Goal: Information Seeking & Learning: Learn about a topic

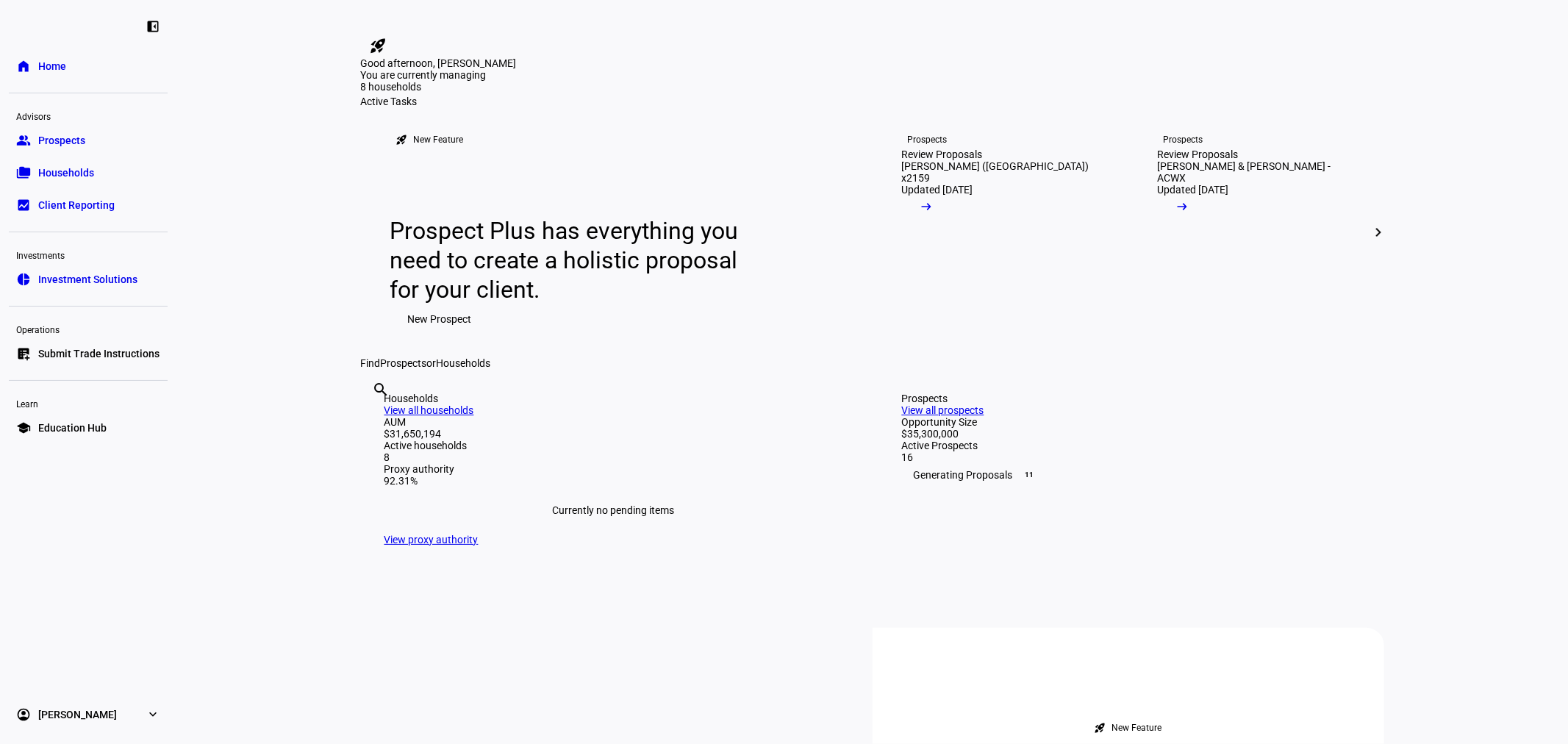
click at [82, 177] on span "Households" at bounding box center [66, 173] width 56 height 15
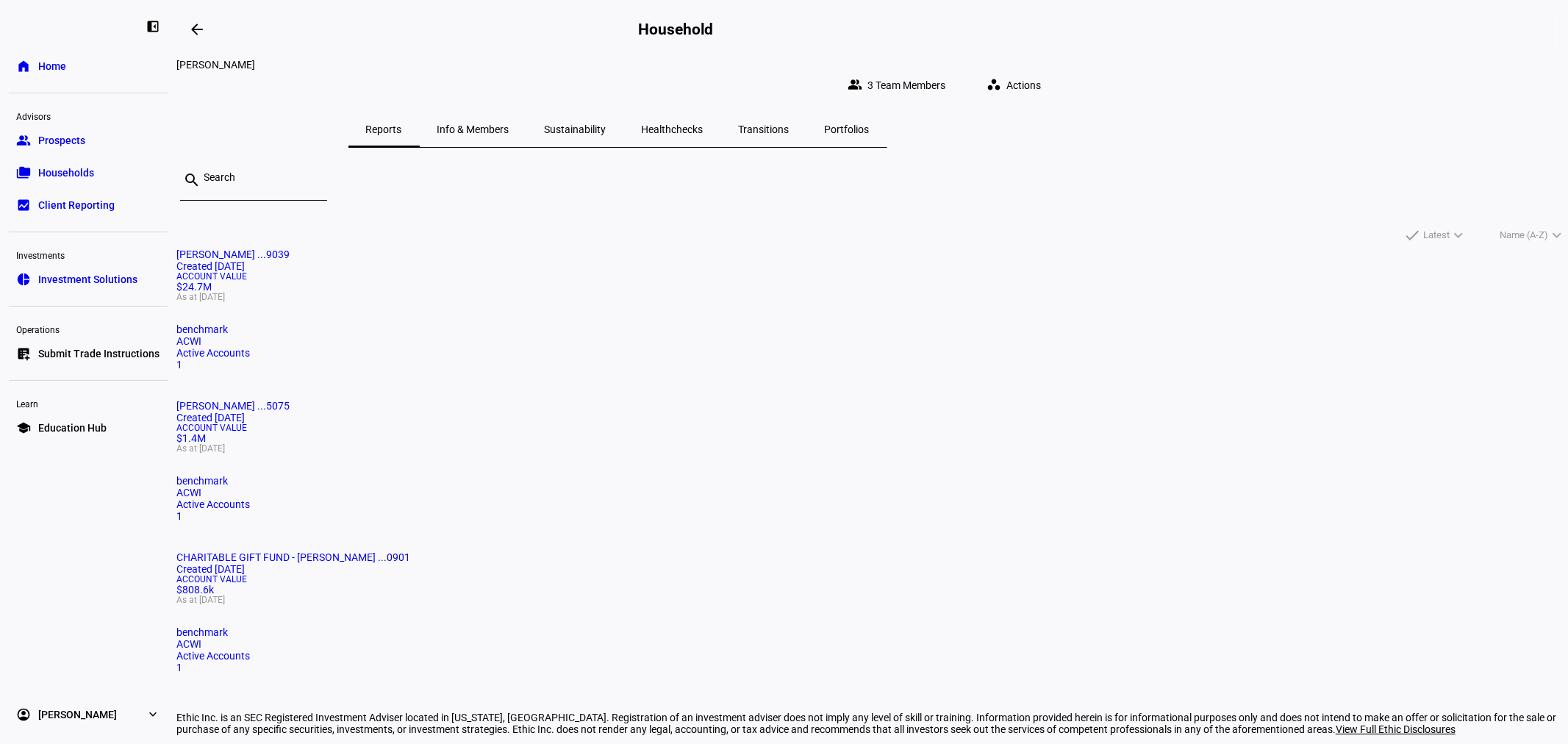
click at [290, 248] on span "[PERSON_NAME] ...9039" at bounding box center [233, 254] width 113 height 12
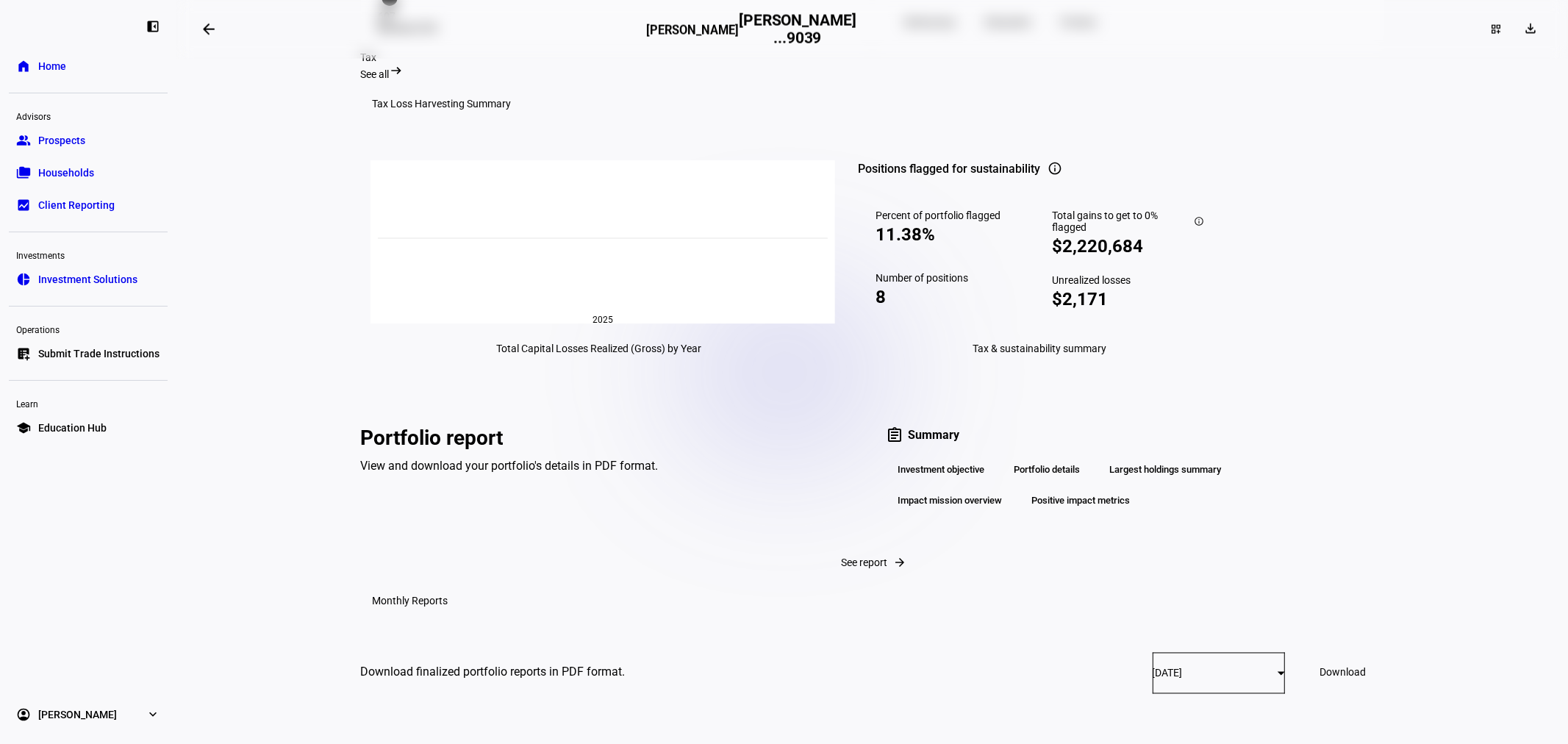
scroll to position [2202, 0]
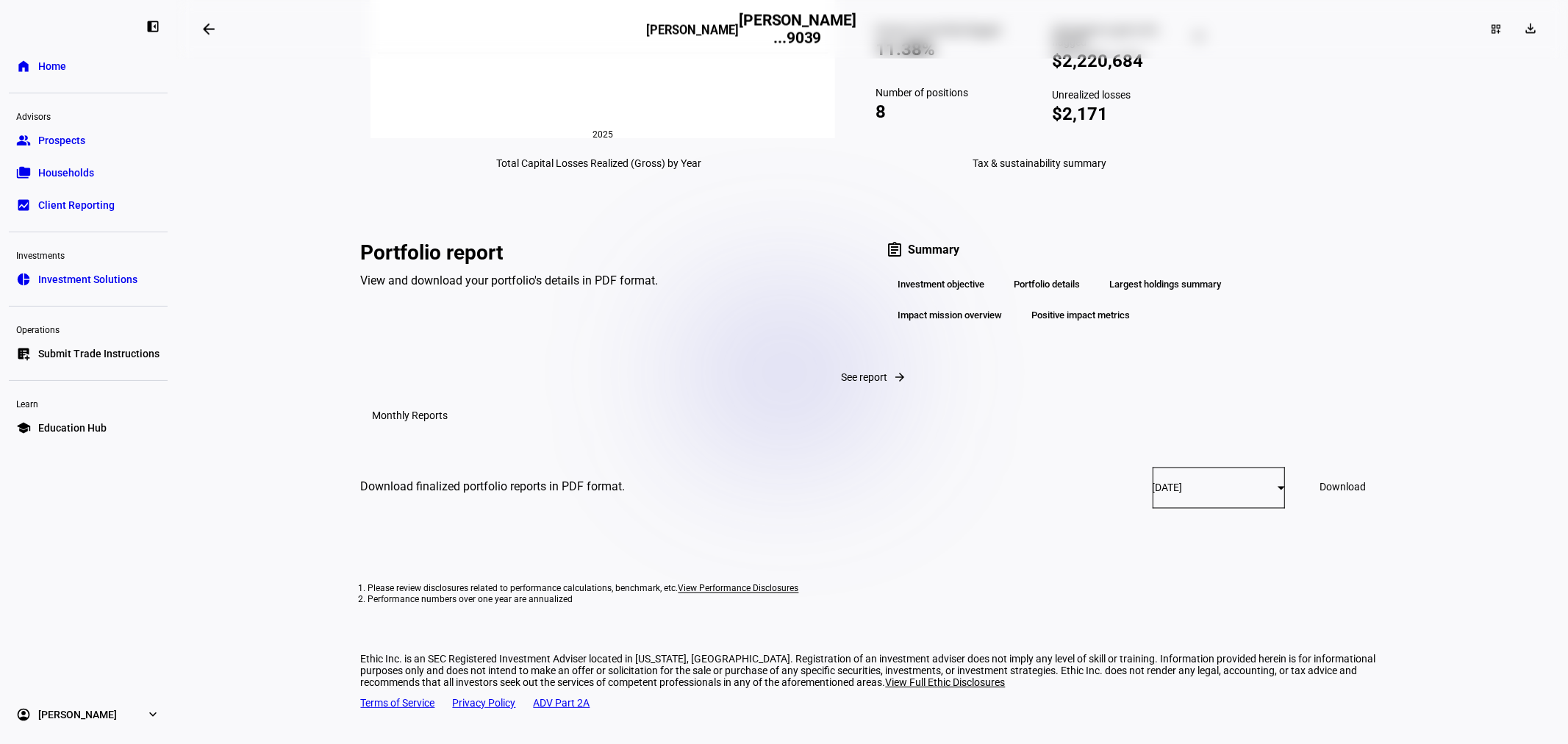
click at [986, 297] on div "Largest holdings summary" at bounding box center [1166, 285] width 135 height 25
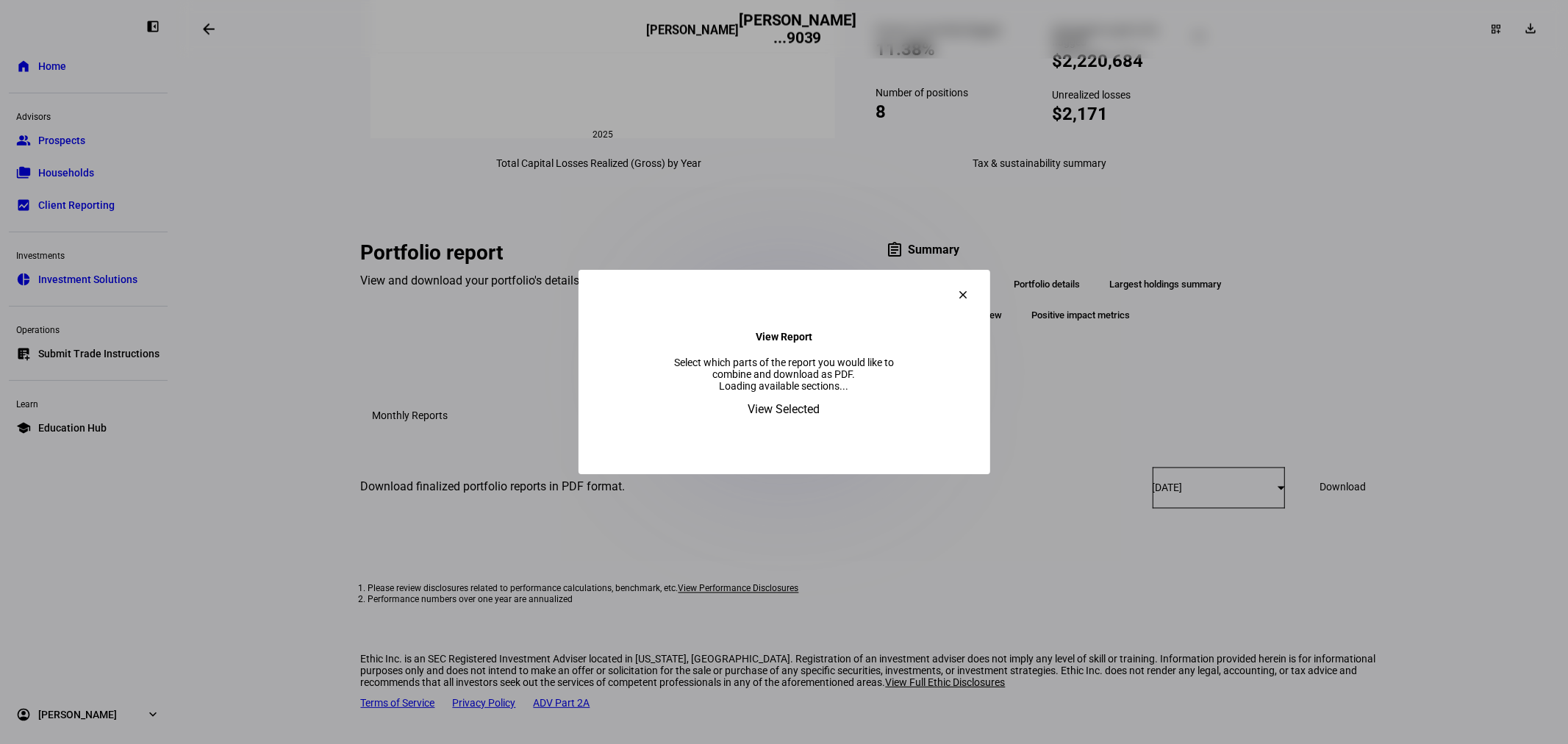
click at [981, 277] on span at bounding box center [964, 295] width 35 height 35
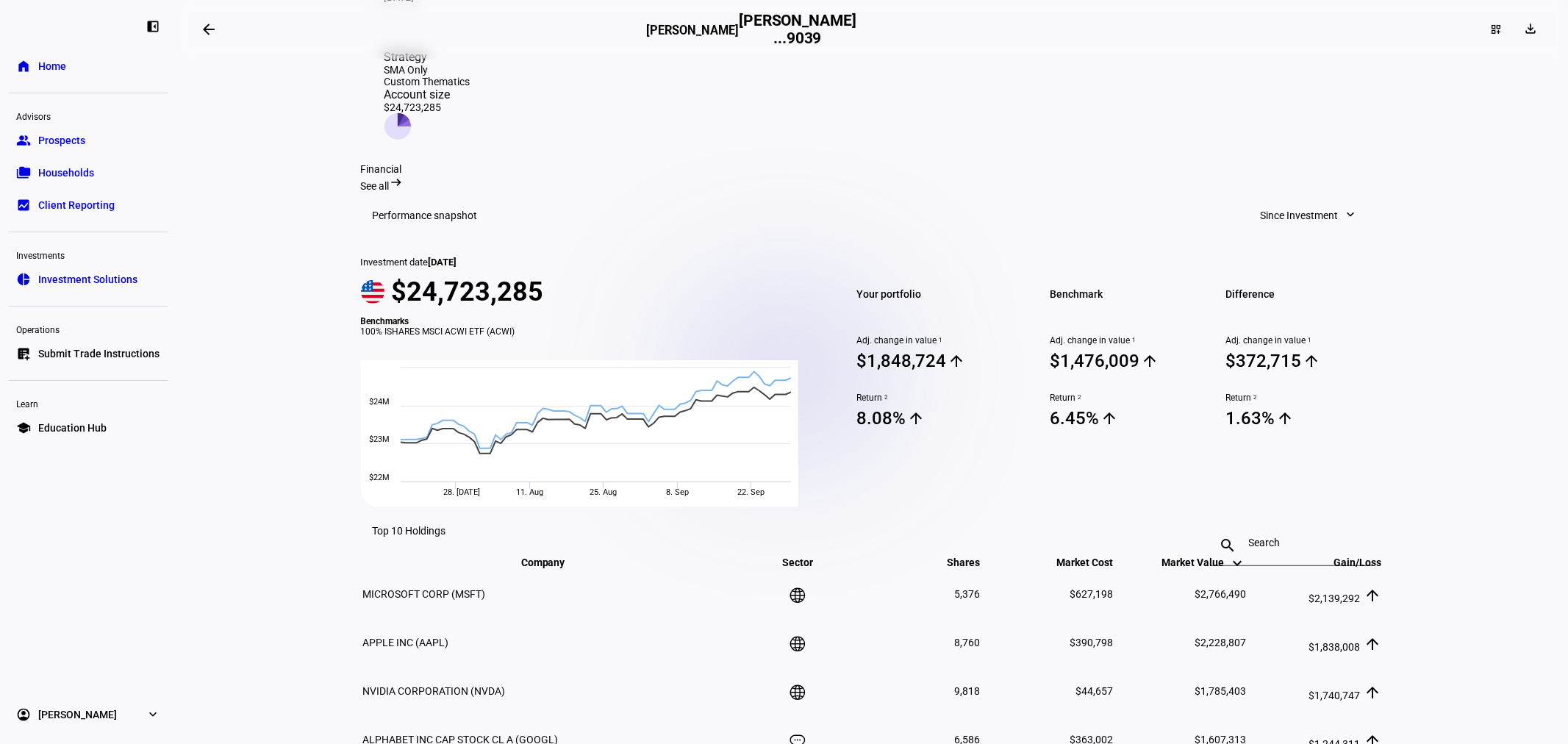
scroll to position [0, 0]
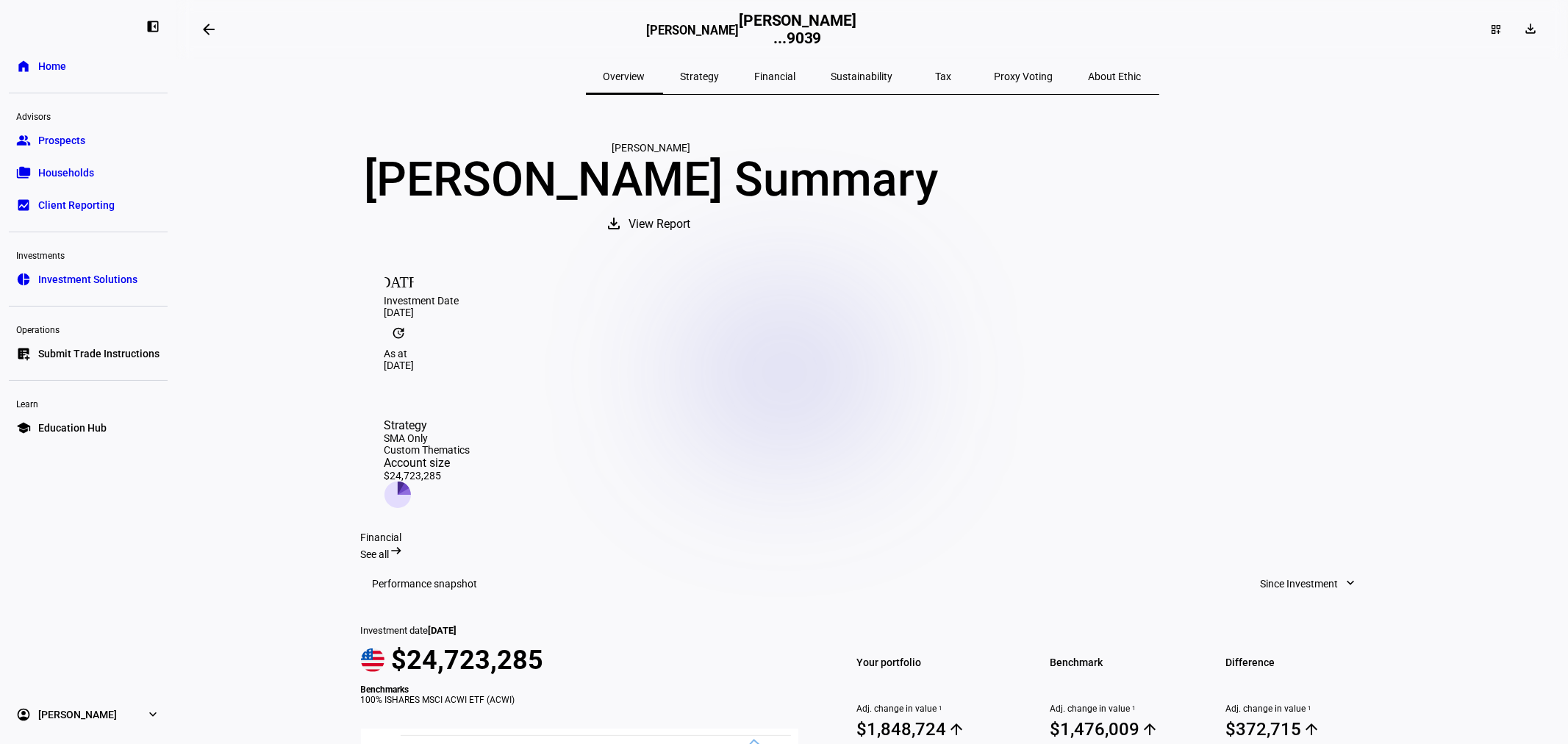
click at [783, 68] on span "Financial" at bounding box center [775, 77] width 41 height 35
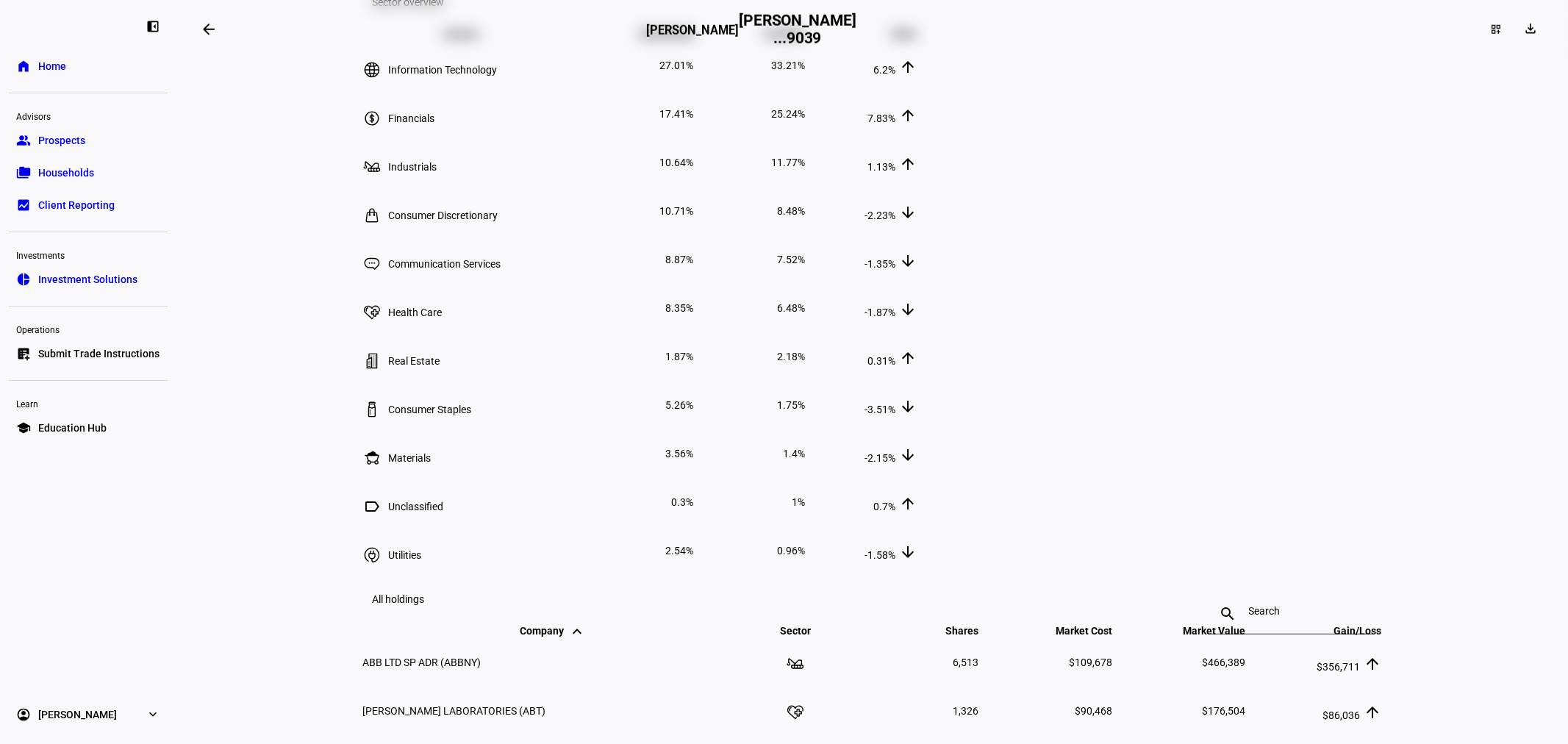
scroll to position [1198, 0]
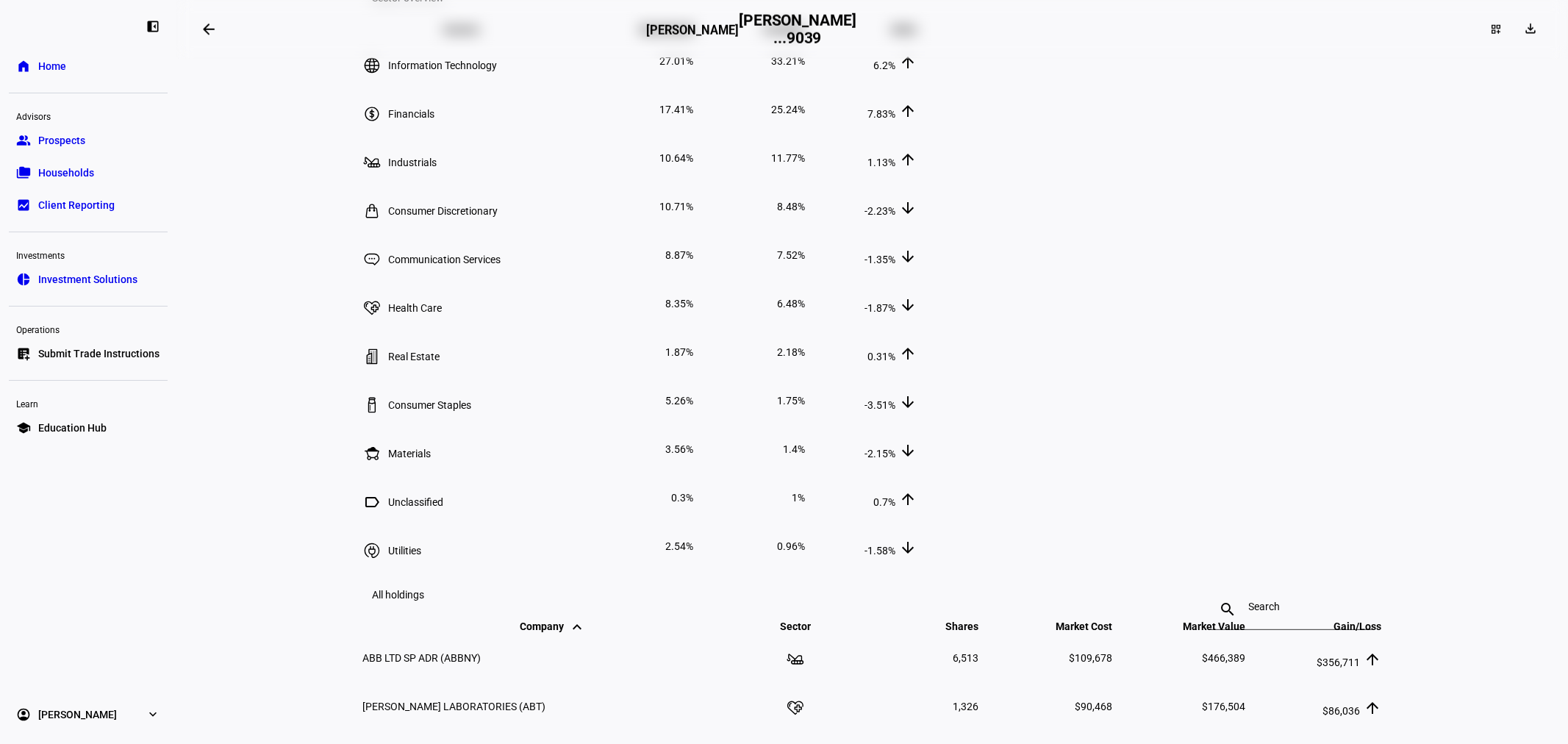
click at [917, 44] on mat-icon "keyboard_arrow_up" at bounding box center [908, 35] width 17 height 17
click at [917, 35] on span "Delta keyboard_arrow_down keyboard_arrow_up" at bounding box center [894, 29] width 47 height 12
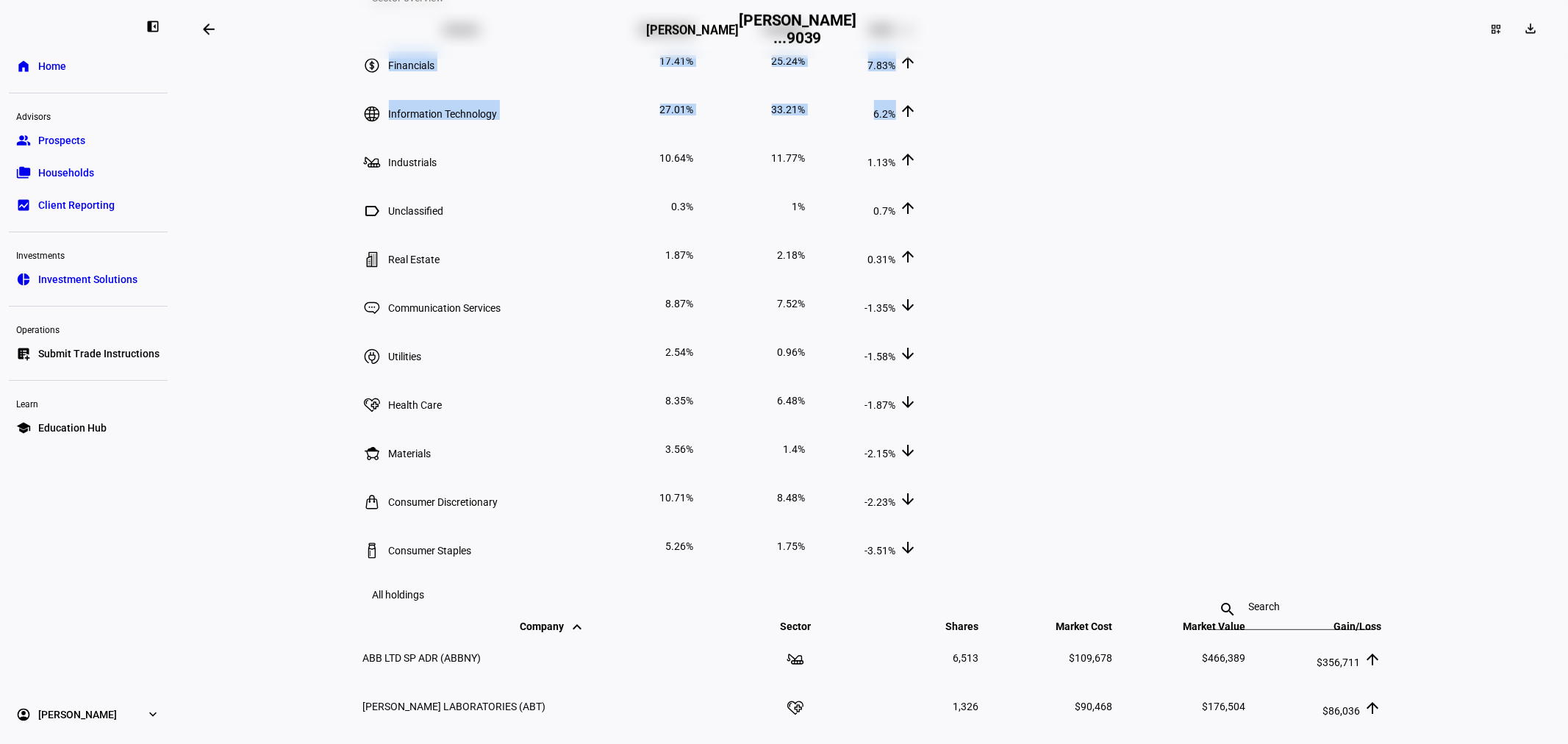
drag, startPoint x: 399, startPoint y: 350, endPoint x: 1377, endPoint y: 384, distance: 978.6
click at [918, 384] on tbody "Financials 17.41% 25.24% 7.83% arrow_upward Information Technology 27.01% 33.21…" at bounding box center [640, 303] width 556 height 532
drag, startPoint x: 1207, startPoint y: 398, endPoint x: 1198, endPoint y: 397, distance: 9.1
click at [918, 133] on td "6.2% arrow_upward" at bounding box center [863, 109] width 110 height 47
click at [806, 116] on span "33.21%" at bounding box center [789, 109] width 34 height 12
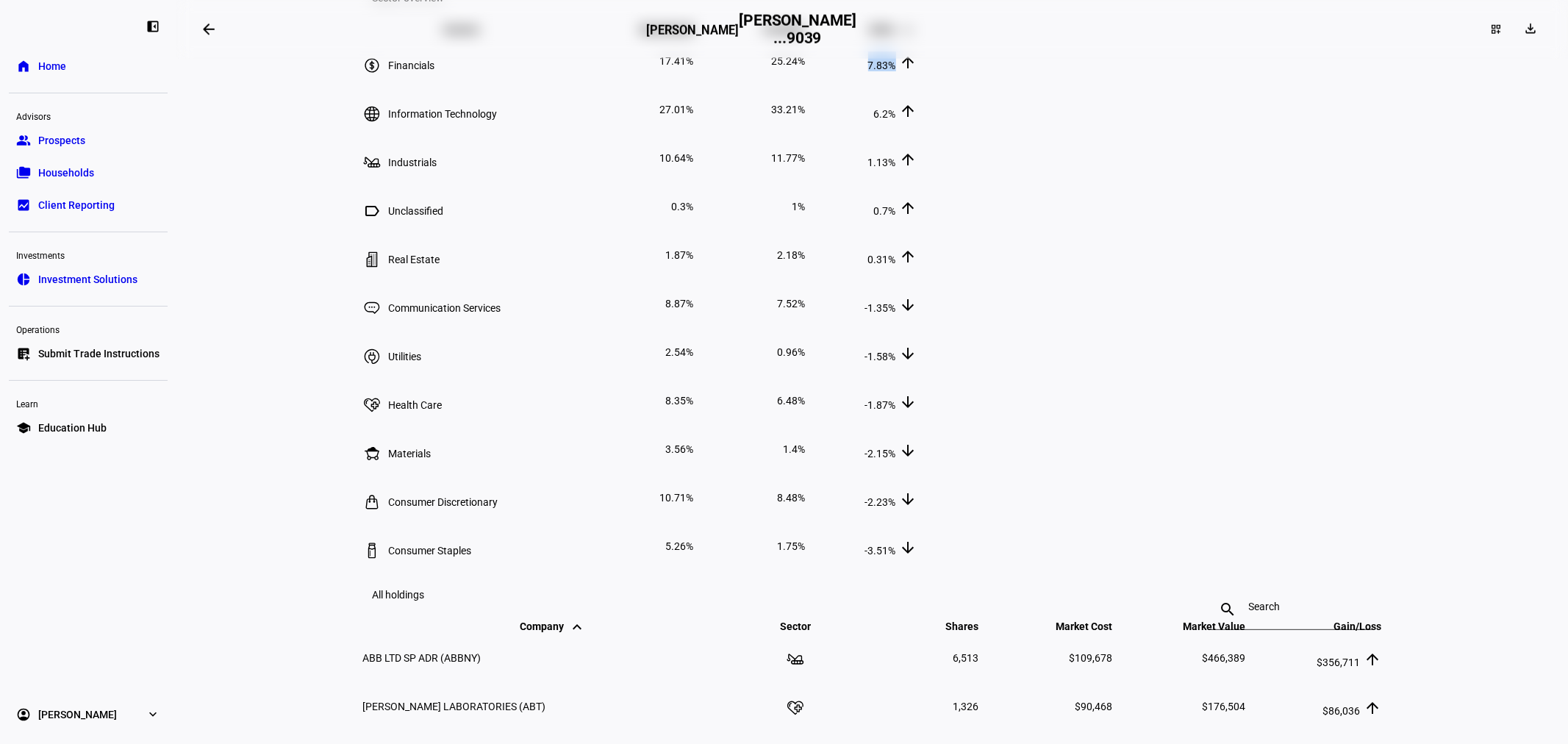
drag, startPoint x: 1346, startPoint y: 334, endPoint x: 1302, endPoint y: 335, distance: 44.0
click at [918, 84] on td "7.83% arrow_upward" at bounding box center [863, 61] width 110 height 47
drag, startPoint x: 1343, startPoint y: 388, endPoint x: 1298, endPoint y: 388, distance: 45.0
click at [918, 133] on td "6.2% arrow_upward" at bounding box center [863, 109] width 110 height 47
drag, startPoint x: 1161, startPoint y: 341, endPoint x: 1103, endPoint y: 335, distance: 58.3
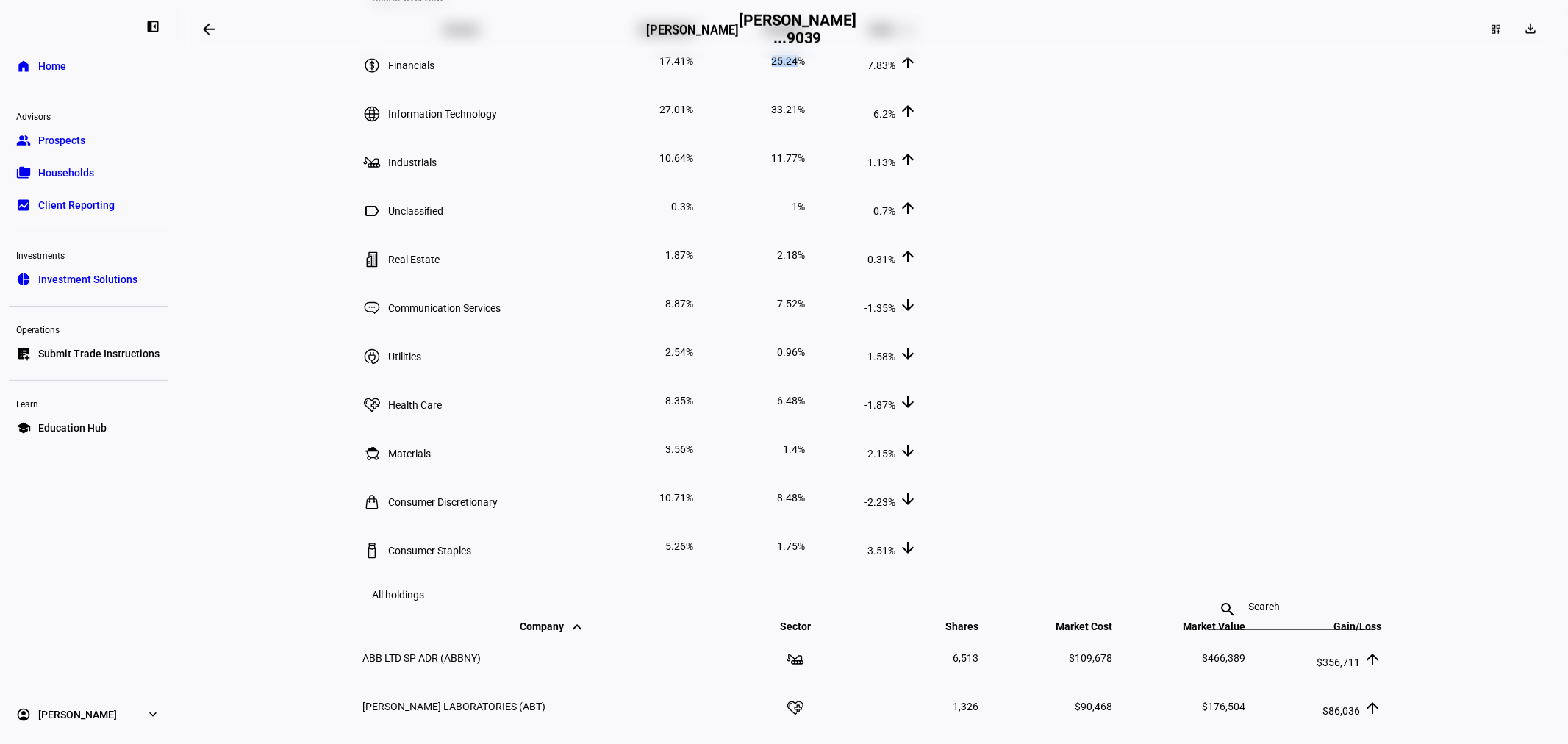
click at [806, 84] on td "25.24%" at bounding box center [752, 61] width 110 height 47
drag, startPoint x: 1136, startPoint y: 388, endPoint x: 1104, endPoint y: 385, distance: 32.1
click at [806, 133] on td "33.21%" at bounding box center [752, 109] width 110 height 47
click at [806, 35] on span "Portfolio keyboard_arrow_down keyboard_arrow_up" at bounding box center [774, 29] width 63 height 12
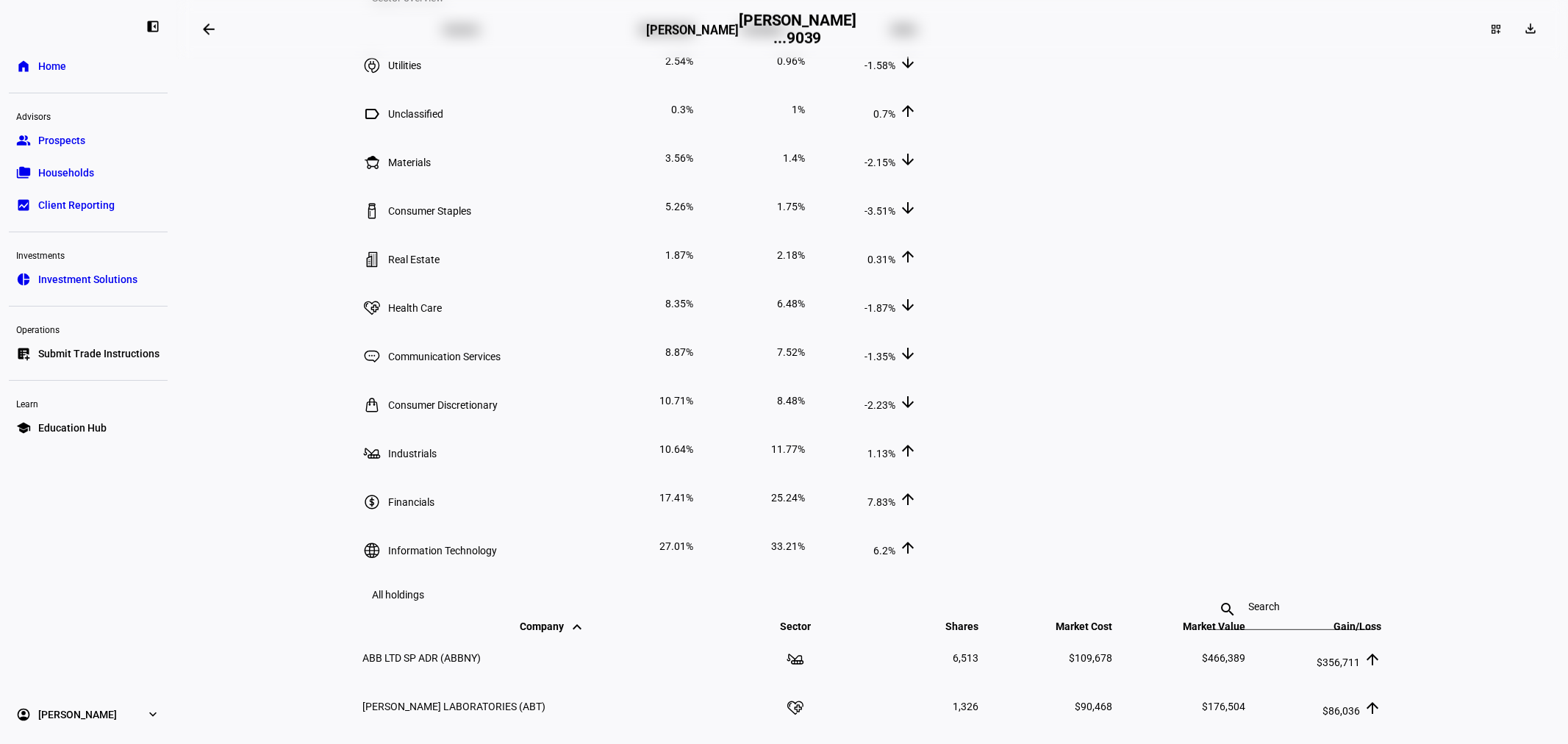
click at [806, 35] on span "Portfolio keyboard_arrow_down keyboard_arrow_up" at bounding box center [774, 29] width 63 height 12
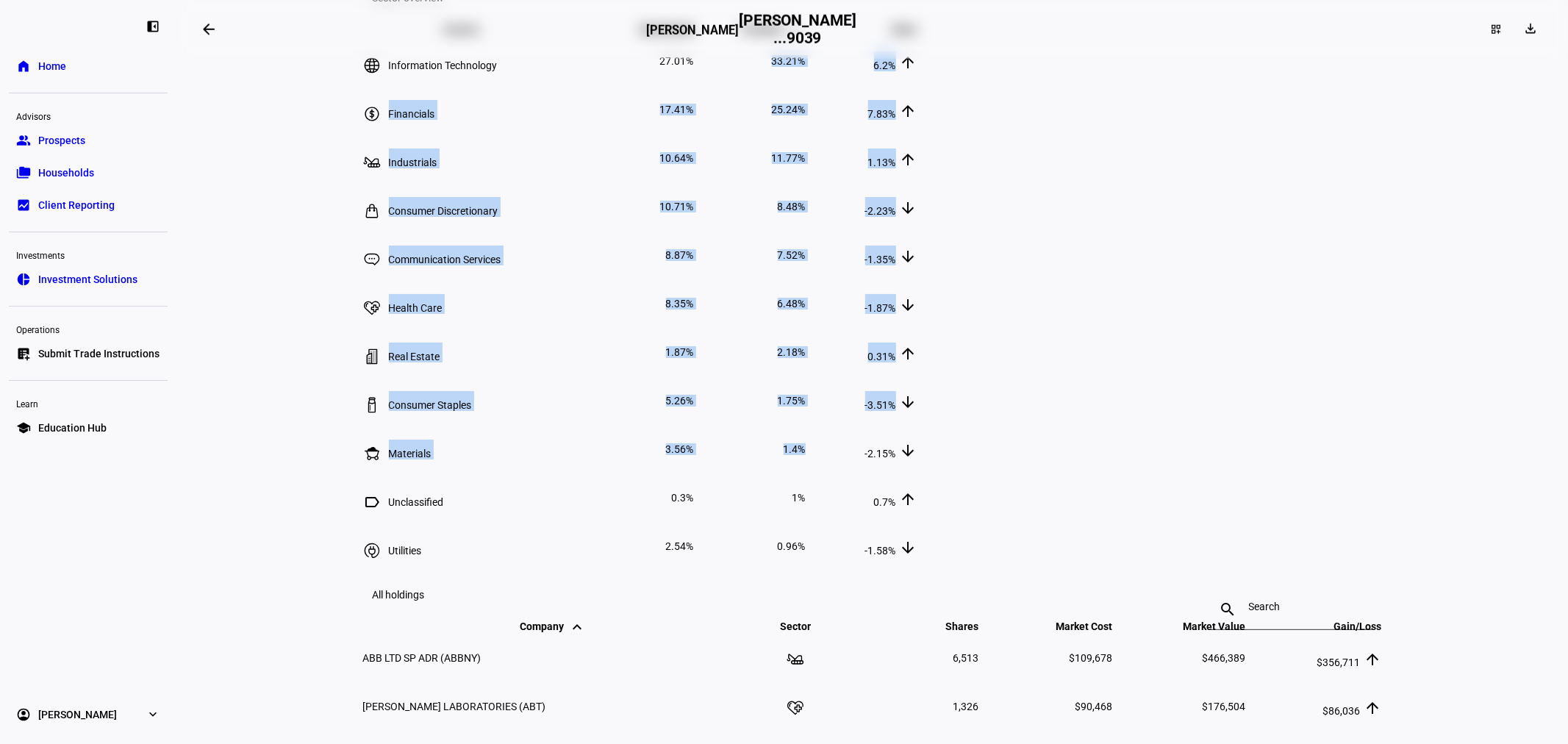
drag, startPoint x: 1138, startPoint y: 343, endPoint x: 1180, endPoint y: 713, distance: 372.4
click at [918, 570] on tbody "Information Technology 27.01% 33.21% 6.2% arrow_upward Financials 17.41% 25.24%…" at bounding box center [640, 303] width 556 height 532
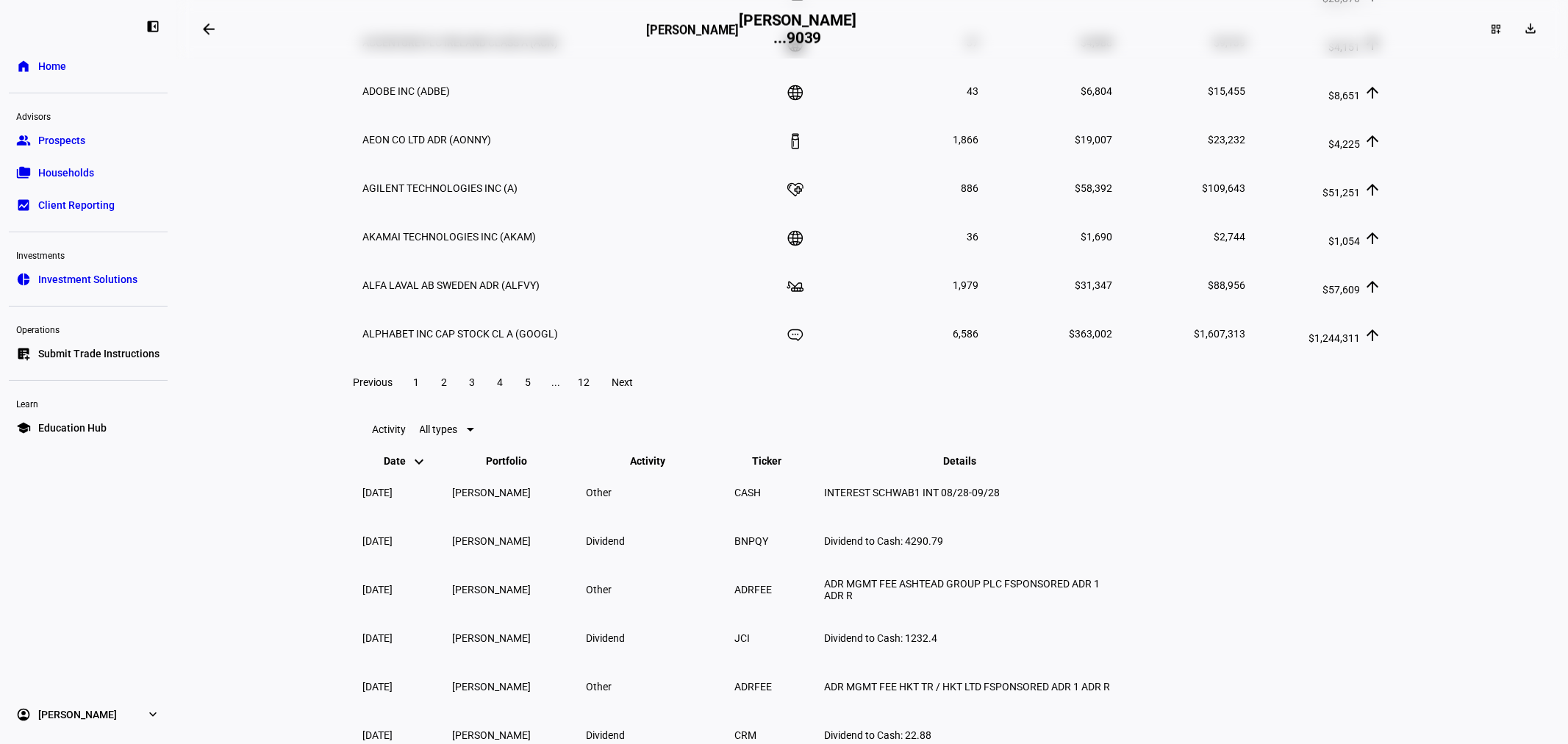
scroll to position [1960, 0]
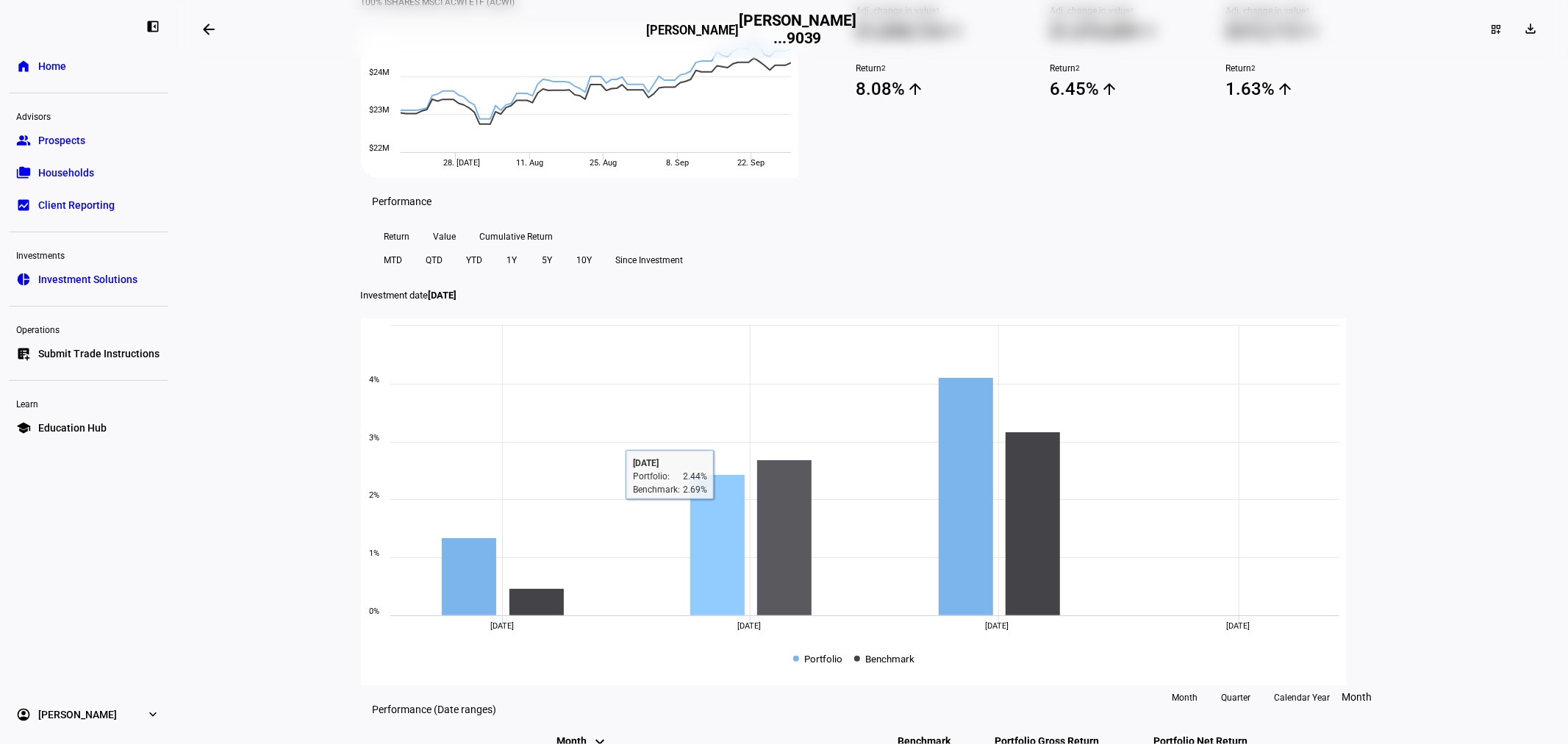
scroll to position [0, 0]
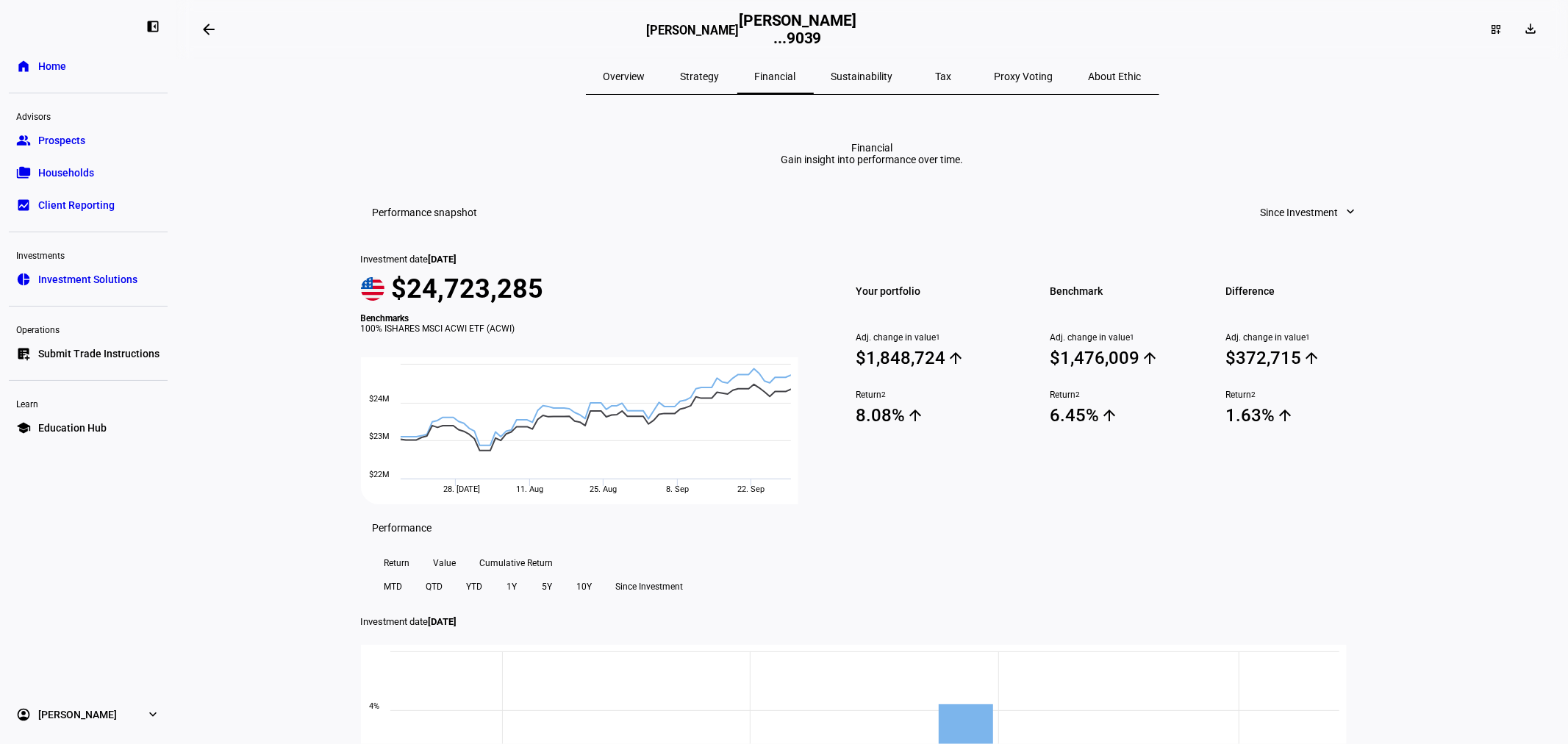
click at [646, 72] on span "Overview" at bounding box center [625, 77] width 42 height 10
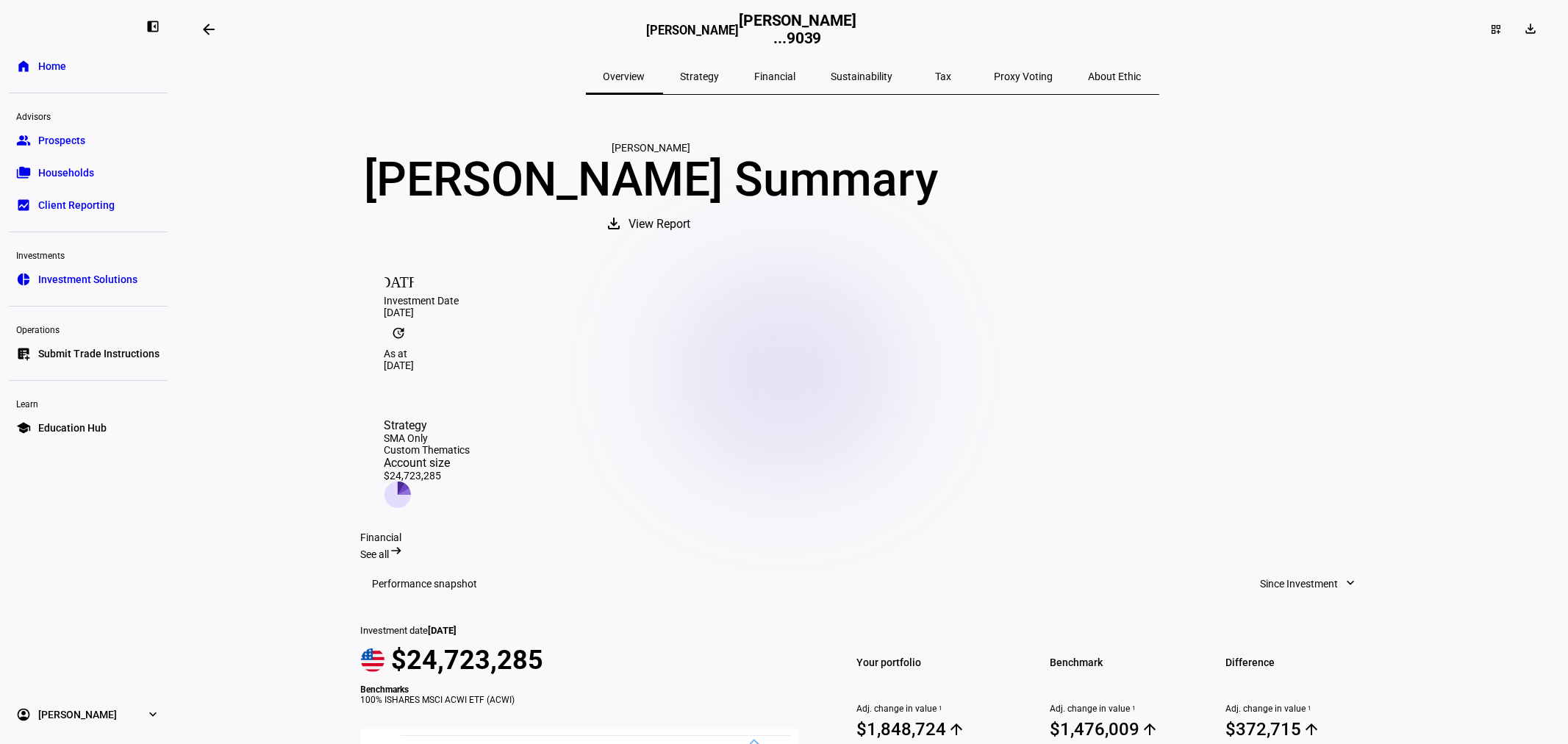
click at [790, 73] on span "Financial" at bounding box center [775, 77] width 41 height 10
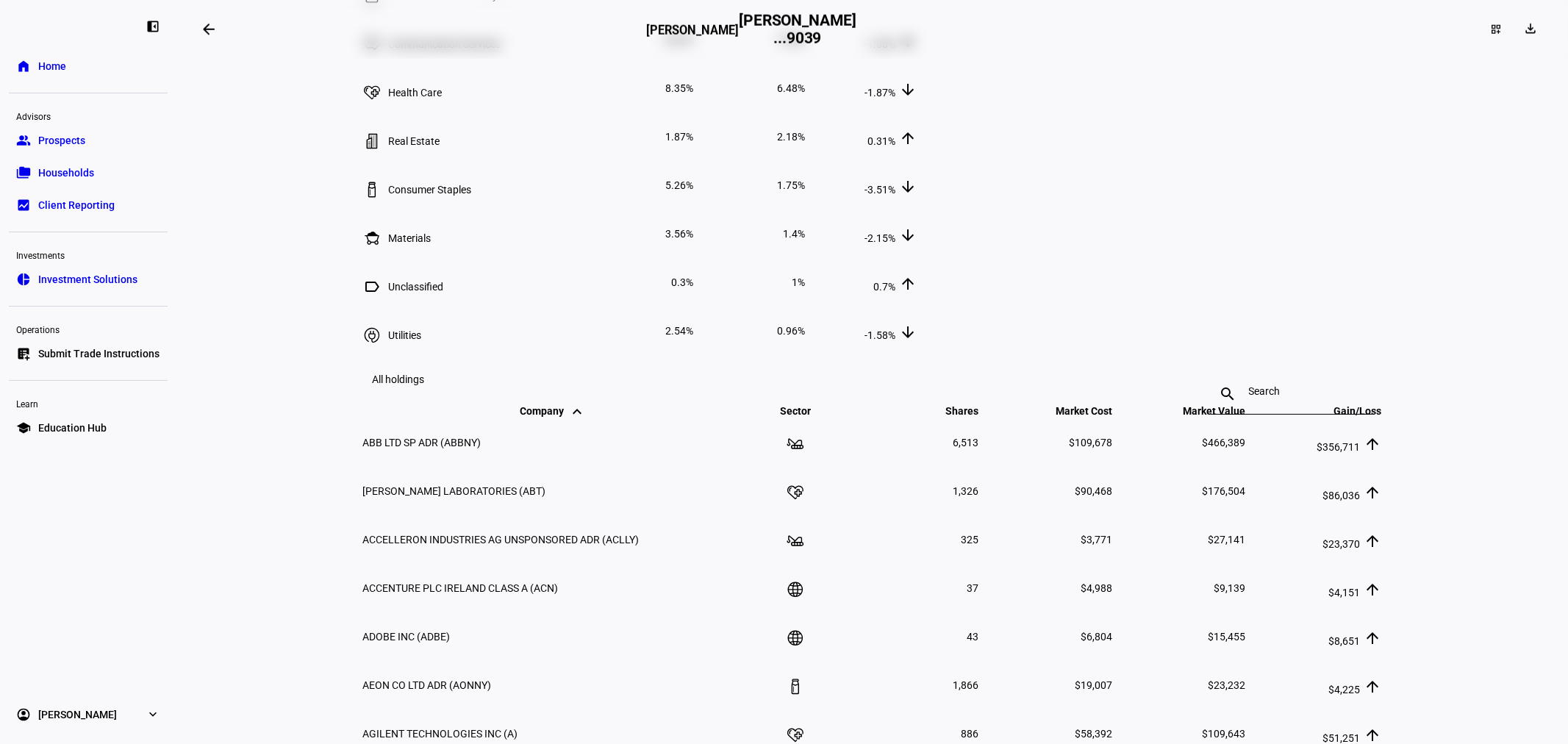
scroll to position [1416, 0]
drag, startPoint x: 1312, startPoint y: 171, endPoint x: 1373, endPoint y: 175, distance: 61.1
drag, startPoint x: 1136, startPoint y: 178, endPoint x: 1166, endPoint y: 173, distance: 30.4
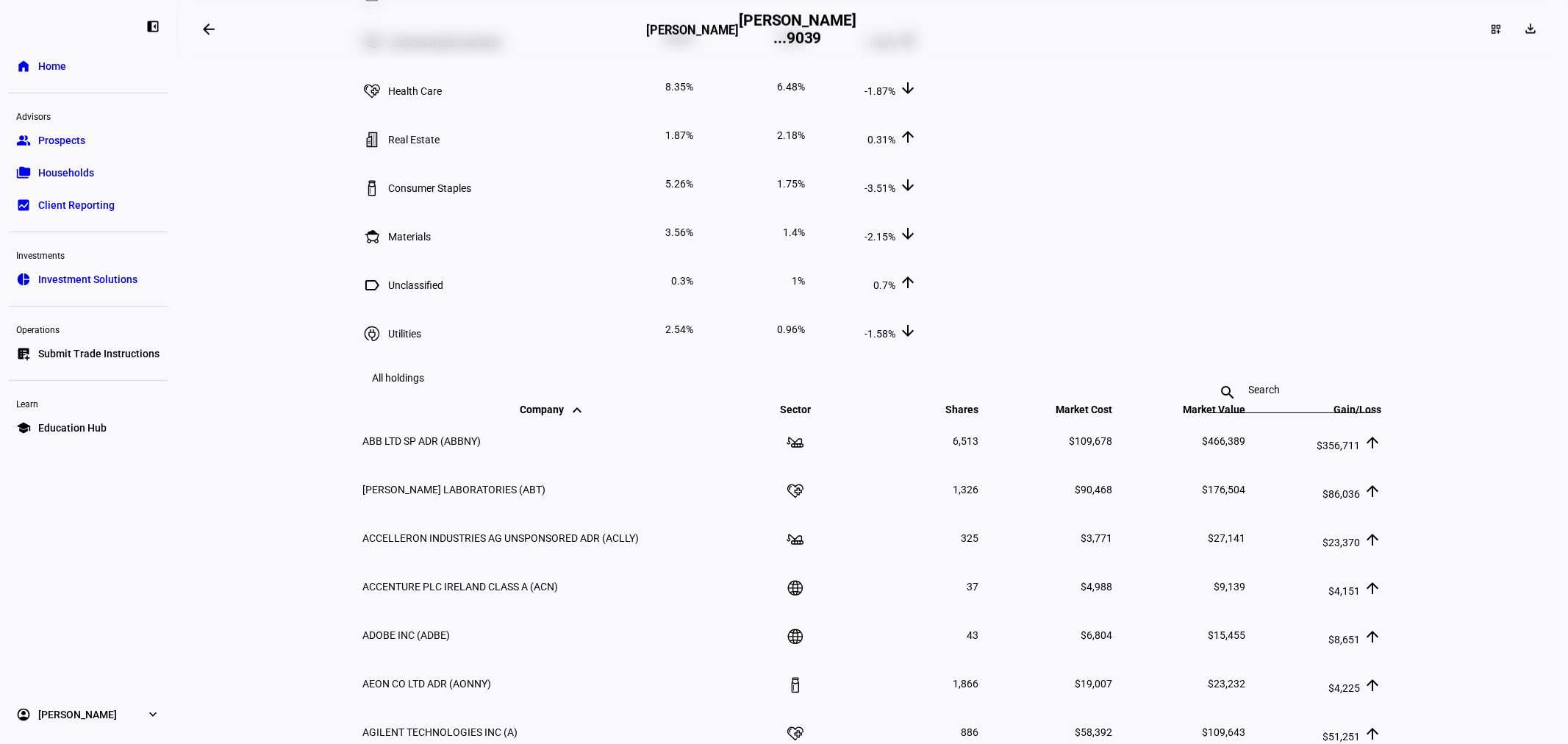
drag, startPoint x: 1140, startPoint y: 122, endPoint x: 1164, endPoint y: 127, distance: 24.5
drag, startPoint x: 1129, startPoint y: 116, endPoint x: 1166, endPoint y: 133, distance: 40.7
drag, startPoint x: 1317, startPoint y: 171, endPoint x: 1346, endPoint y: 172, distance: 29.0
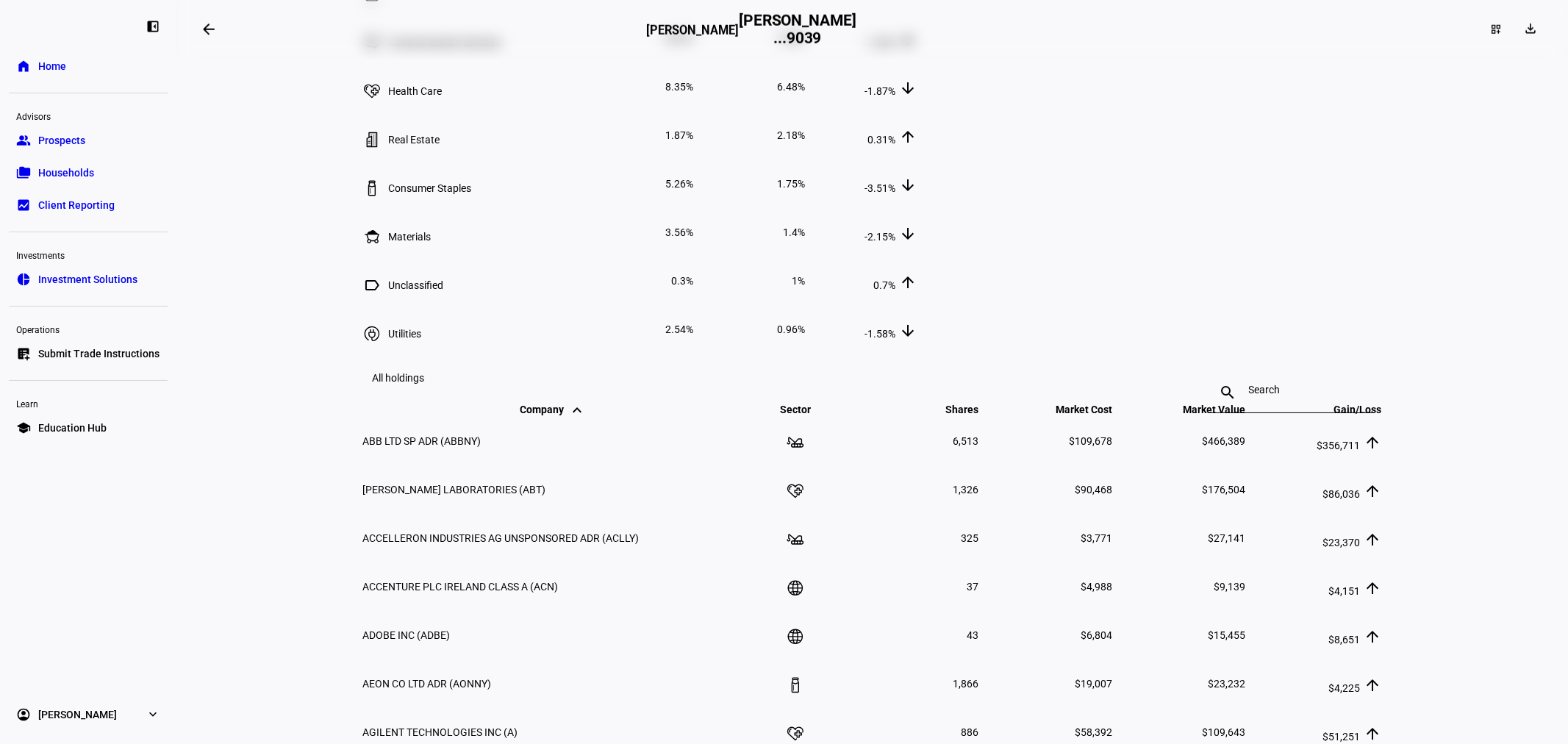
drag, startPoint x: 1323, startPoint y: 120, endPoint x: 1348, endPoint y: 177, distance: 62.2
click at [918, 177] on tbody "Information Technology 27.01% 33.21% 6.2% arrow_upward Financials 17.41% 25.24%…" at bounding box center [640, 87] width 556 height 532
drag, startPoint x: 1161, startPoint y: 166, endPoint x: 1128, endPoint y: 177, distance: 34.8
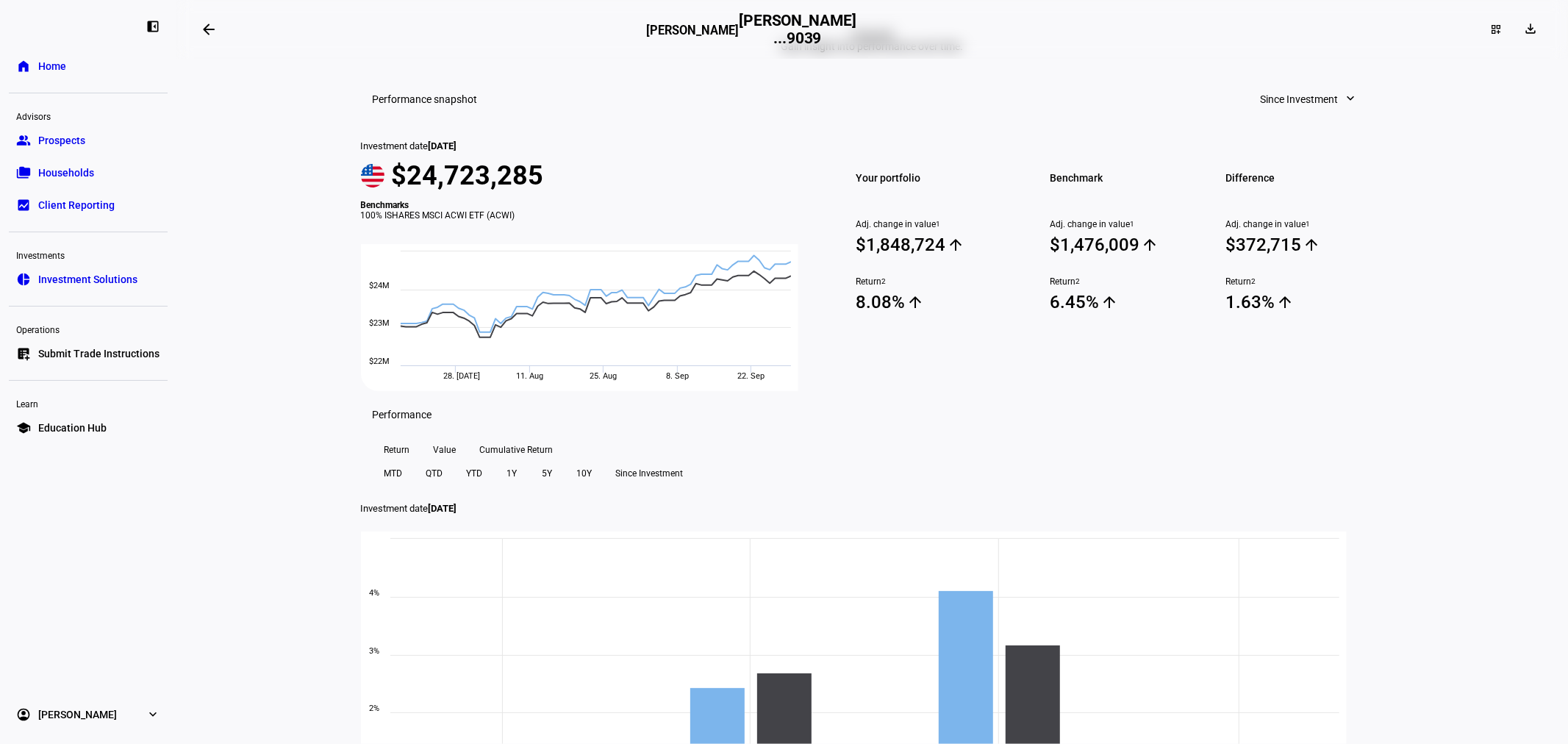
scroll to position [0, 0]
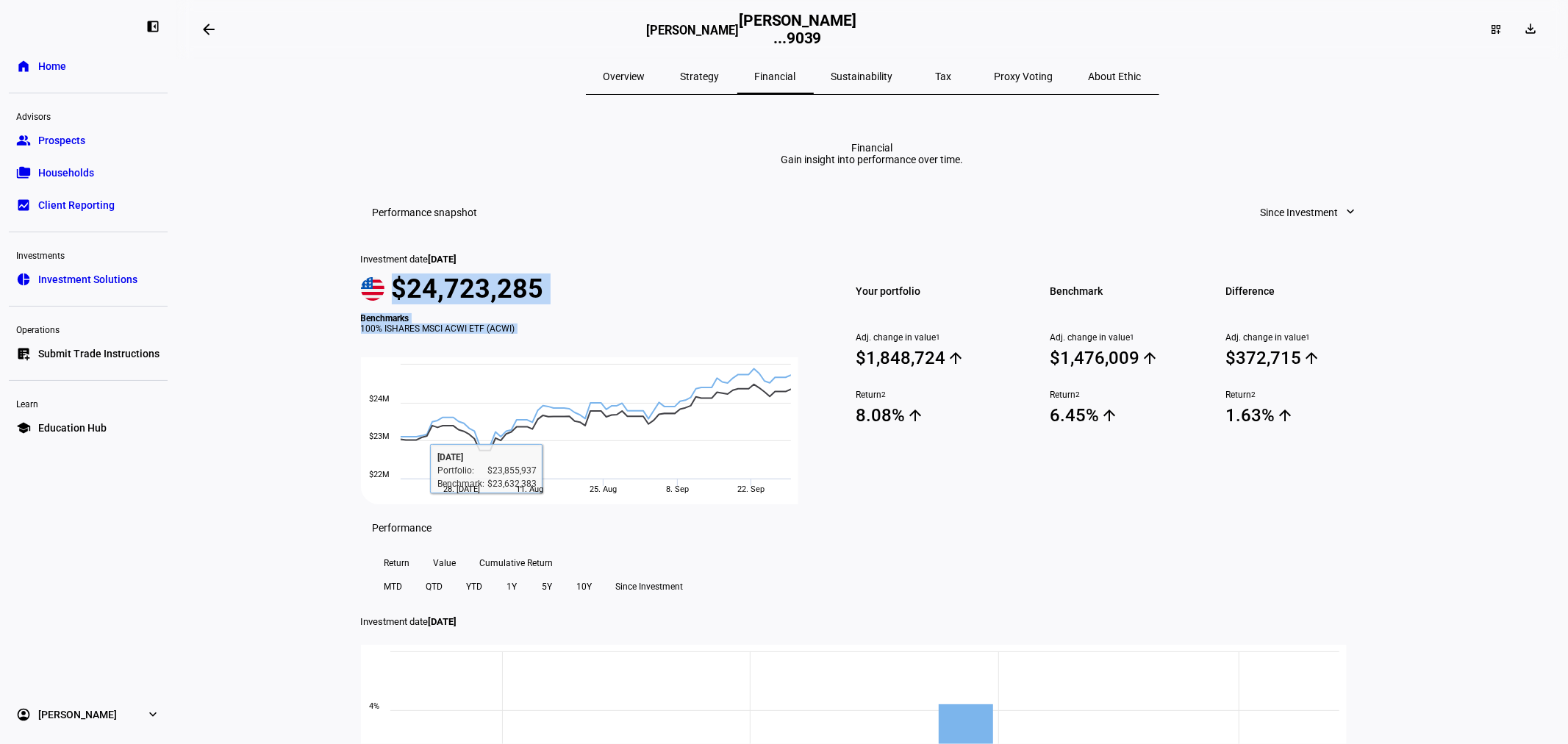
drag, startPoint x: 397, startPoint y: 373, endPoint x: 613, endPoint y: 521, distance: 261.8
click at [613, 504] on div "Investment date [DATE] $24,723,285 Benchmarks 100% ISHARES MSCI ACWI ETF (ACWI)…" at bounding box center [587, 370] width 454 height 268
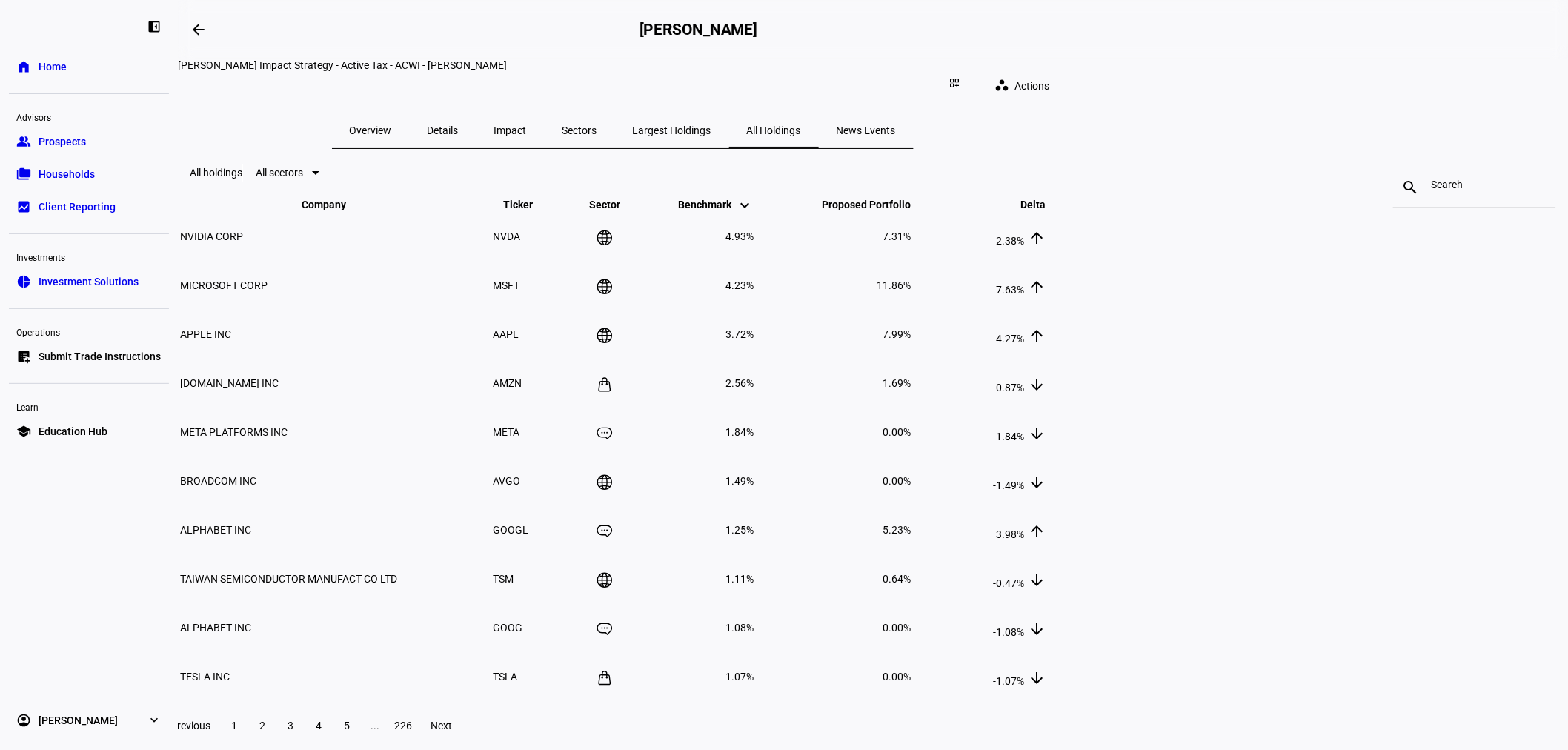
click at [994, 219] on mat-icon "keyboard_arrow_up" at bounding box center [1036, 210] width 18 height 18
click at [994, 214] on mat-icon "keyboard_arrow_up" at bounding box center [1036, 205] width 18 height 18
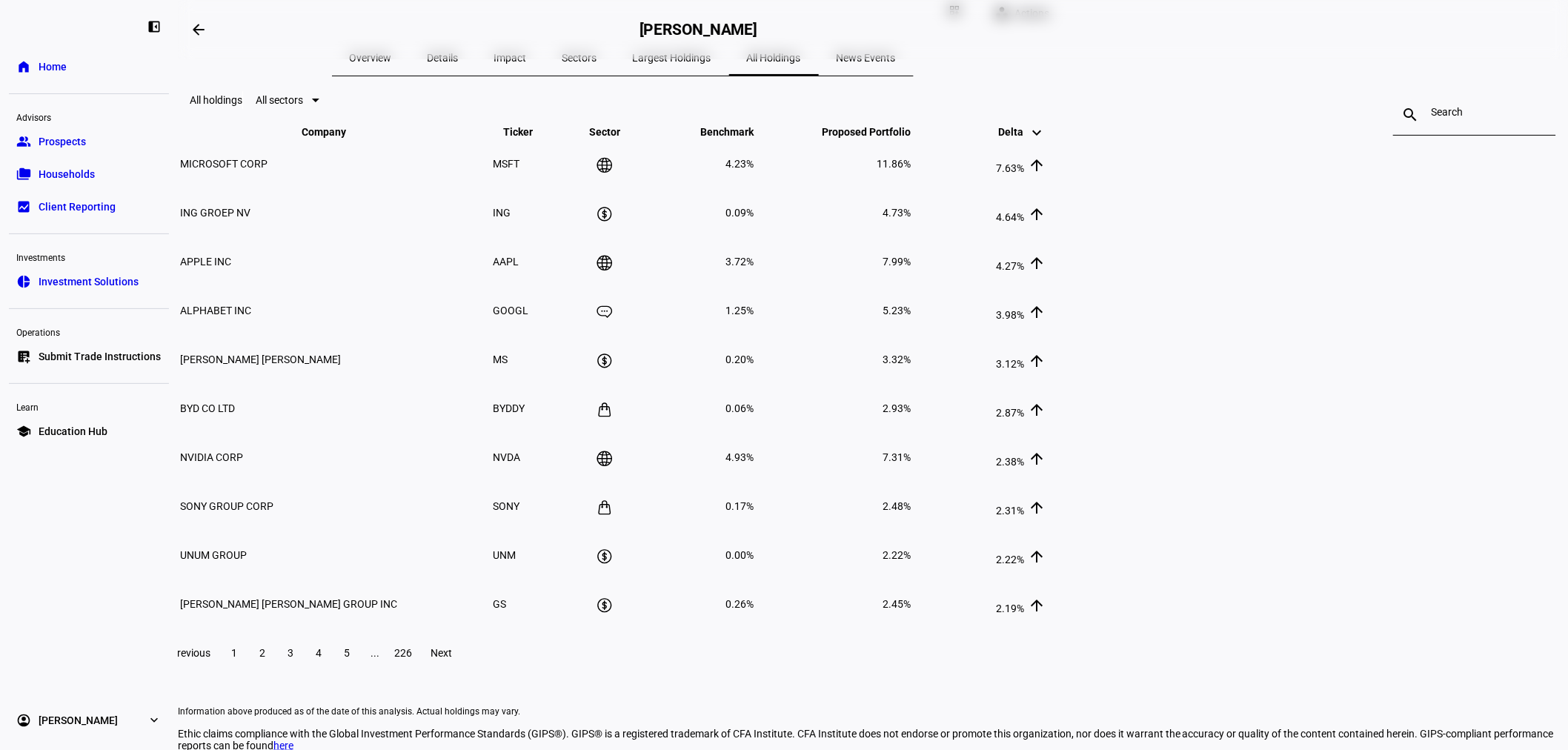
scroll to position [109, 0]
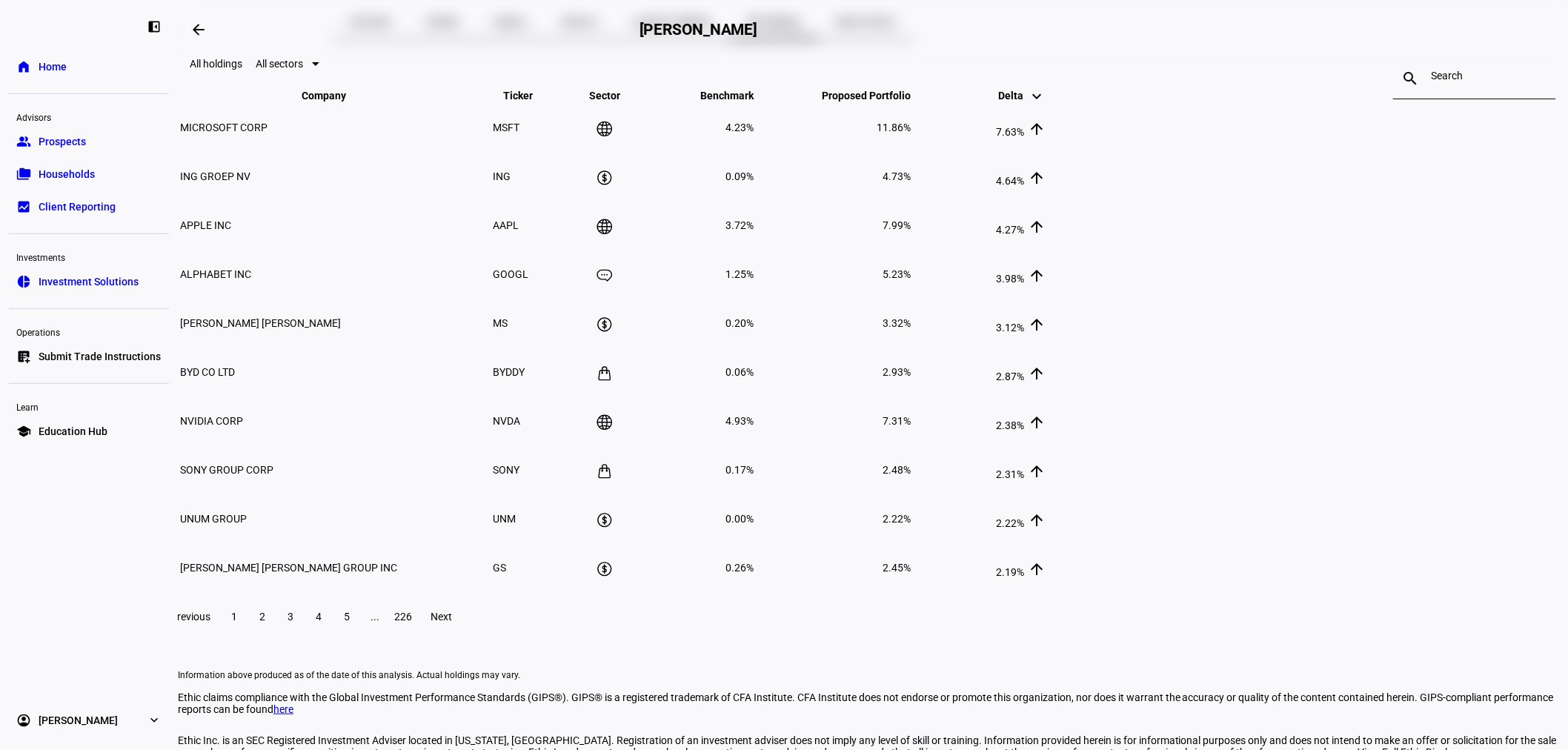
click at [303, 70] on span "All sectors" at bounding box center [279, 64] width 47 height 12
click at [623, 131] on span "All sectors" at bounding box center [610, 134] width 34 height 24
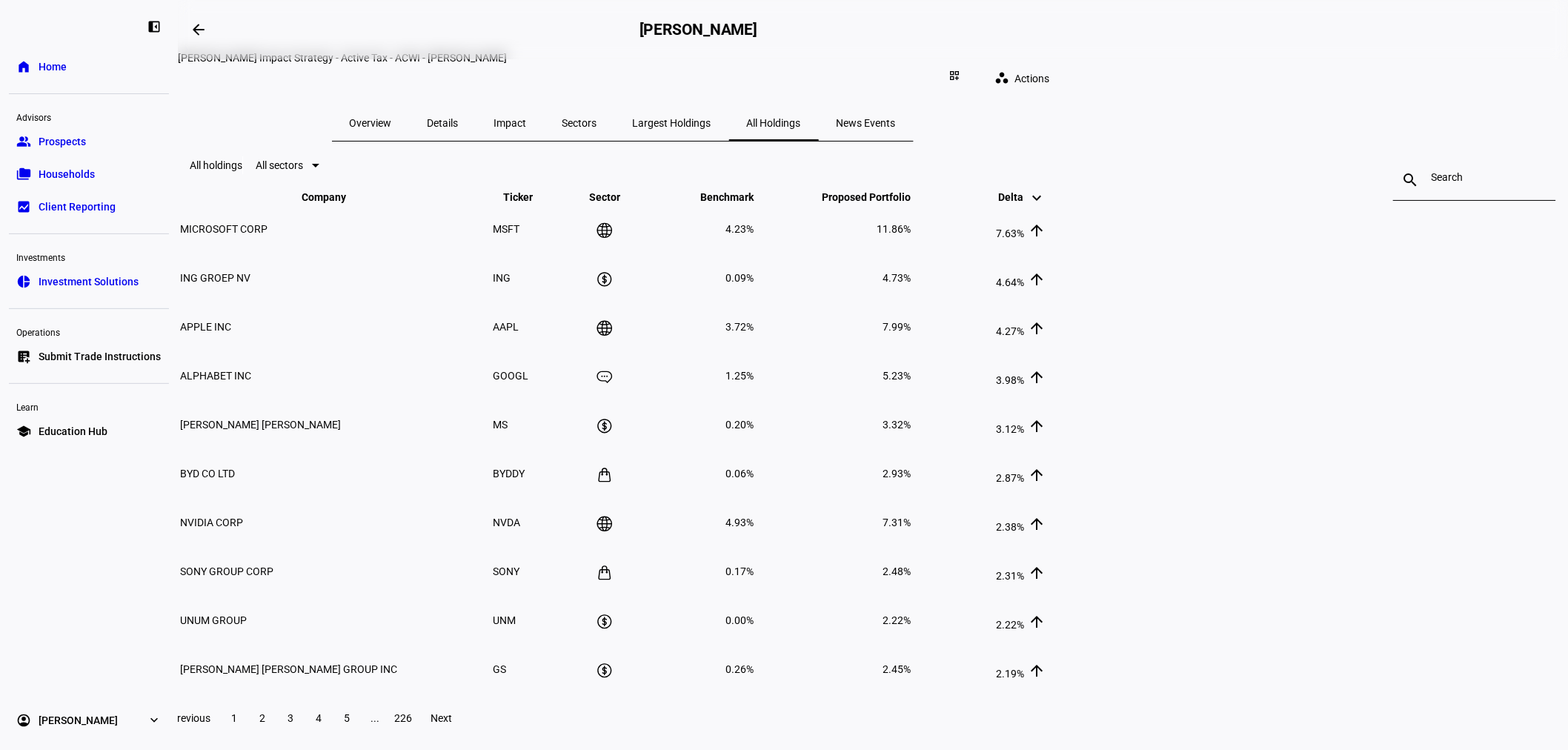
scroll to position [0, 0]
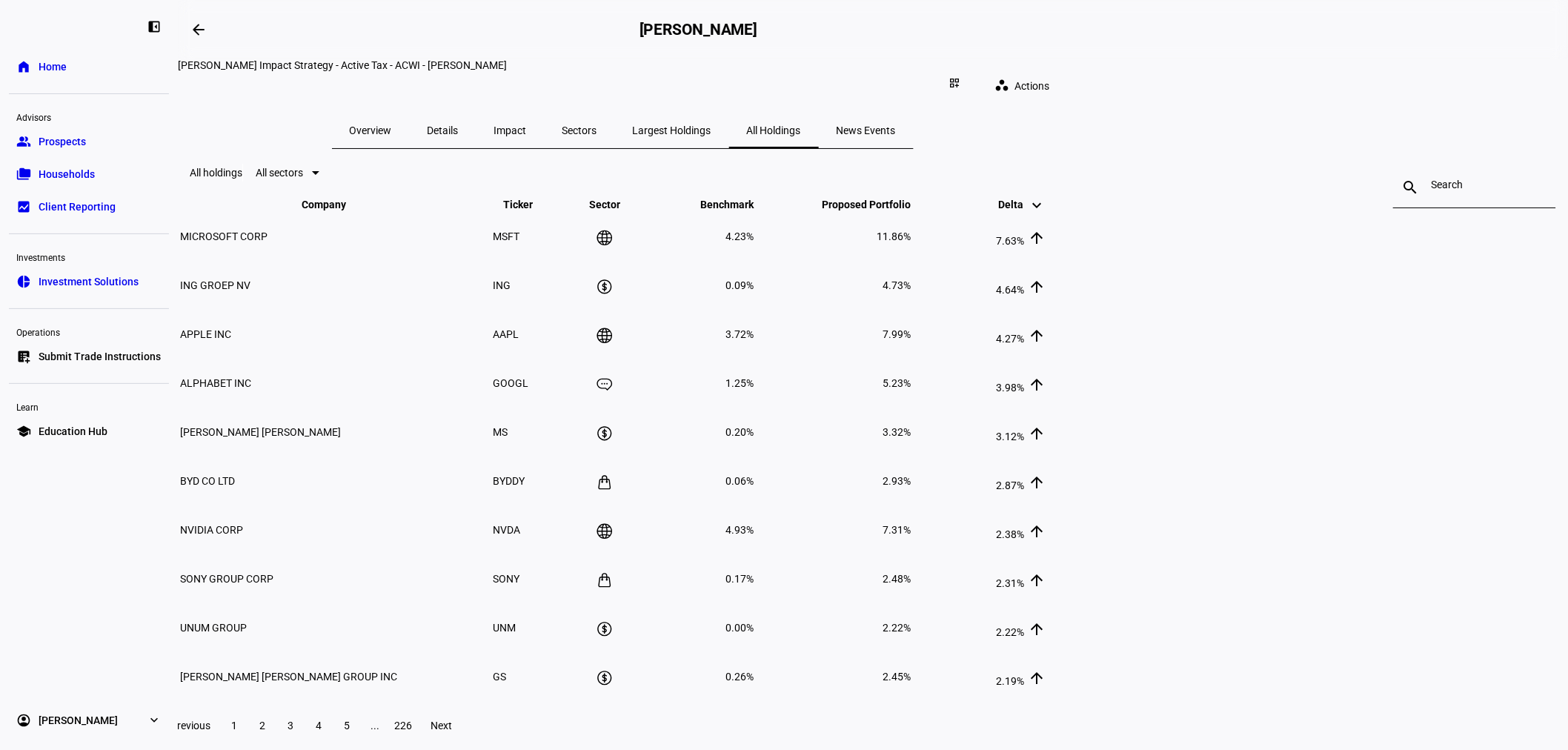
click at [597, 125] on span "Sectors" at bounding box center [579, 130] width 34 height 10
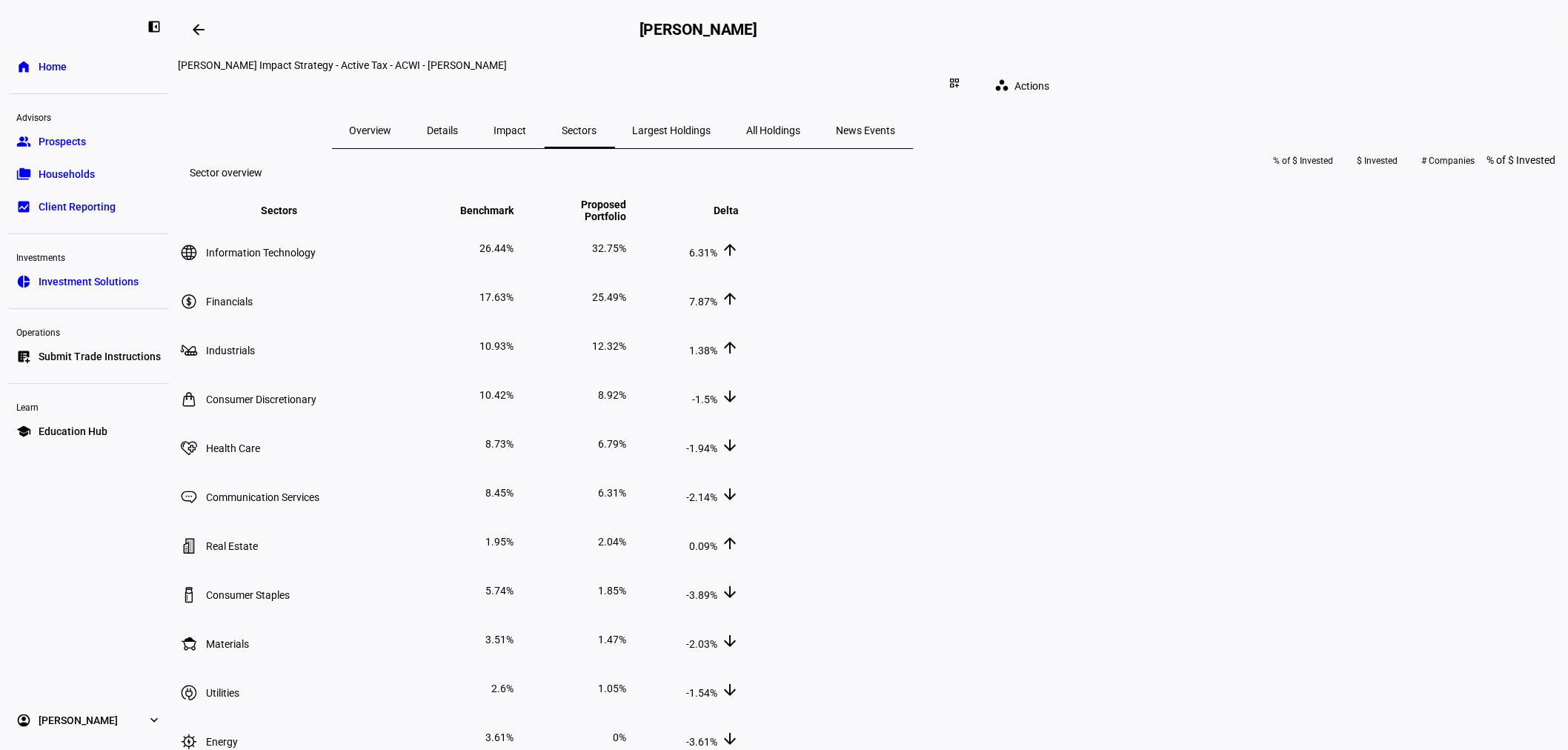
click at [739, 225] on mat-icon "keyboard_arrow_up" at bounding box center [730, 216] width 18 height 18
click at [739, 217] on span "Delta keyboard_arrow_down keyboard_arrow_up" at bounding box center [715, 211] width 47 height 12
drag, startPoint x: 1280, startPoint y: 344, endPoint x: 1025, endPoint y: 351, distance: 255.1
click at [740, 321] on tr "Information Technology 26.44% 32.75% 6.31% arrow_upward" at bounding box center [459, 297] width 560 height 47
click at [711, 125] on span "Largest Holdings" at bounding box center [673, 130] width 79 height 10
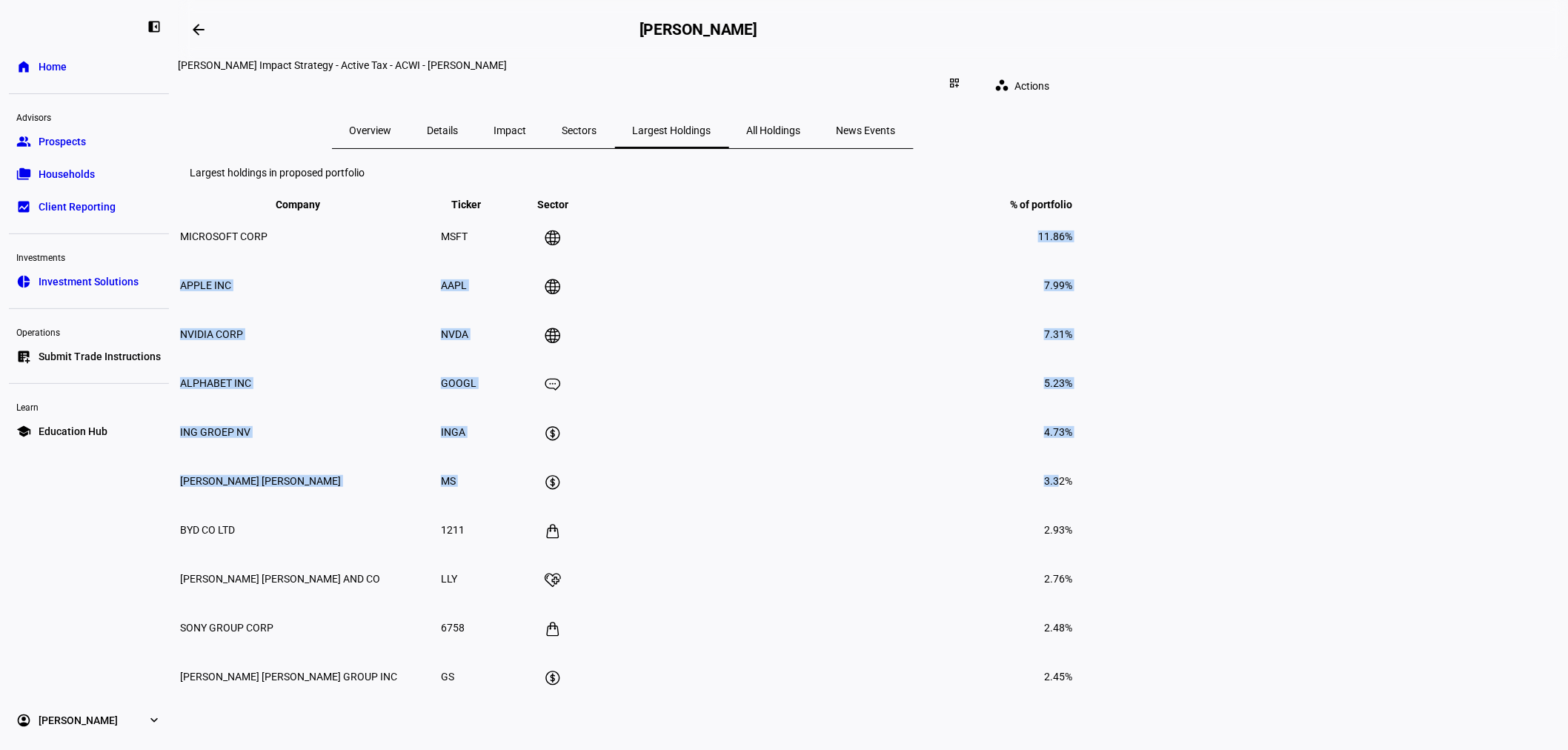
drag, startPoint x: 1242, startPoint y: 302, endPoint x: 1285, endPoint y: 517, distance: 219.3
click at [994, 538] on tbody "MICROSOFT CORP MSFT 11.86% APPLE INC AAPL 7.99% NVIDIA CORP NVDA 7.31% ALPHABET…" at bounding box center [627, 456] width 894 height 488
click at [994, 358] on td "7.31%" at bounding box center [832, 334] width 482 height 47
drag, startPoint x: 1248, startPoint y: 298, endPoint x: 1299, endPoint y: 299, distance: 51.0
click at [994, 260] on td "11.86%" at bounding box center [832, 236] width 482 height 47
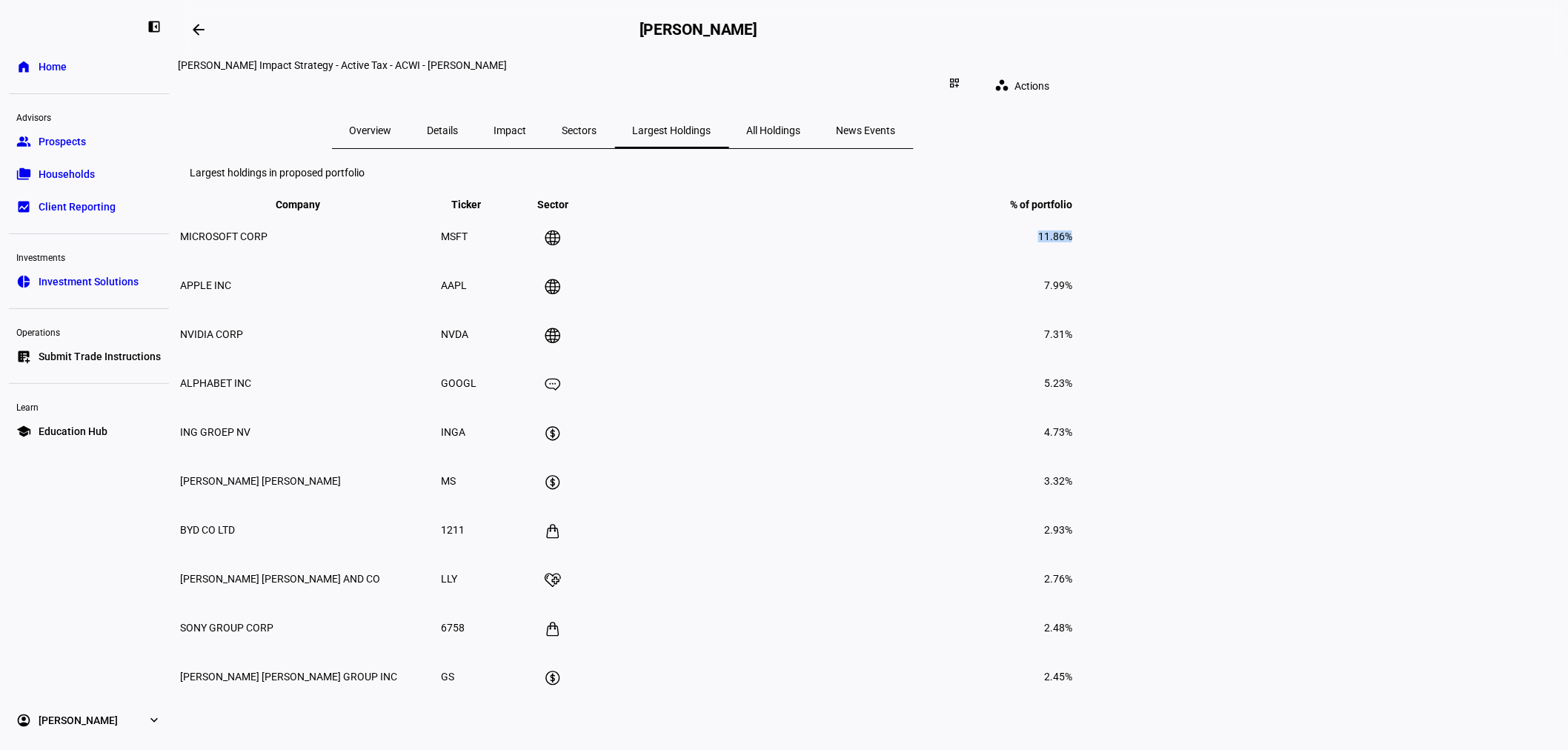
click at [994, 260] on td "11.86%" at bounding box center [832, 236] width 482 height 47
drag, startPoint x: 1277, startPoint y: 304, endPoint x: 1235, endPoint y: 300, distance: 42.2
click at [994, 260] on td "11.86%" at bounding box center [832, 236] width 482 height 47
